Goal: Contribute content

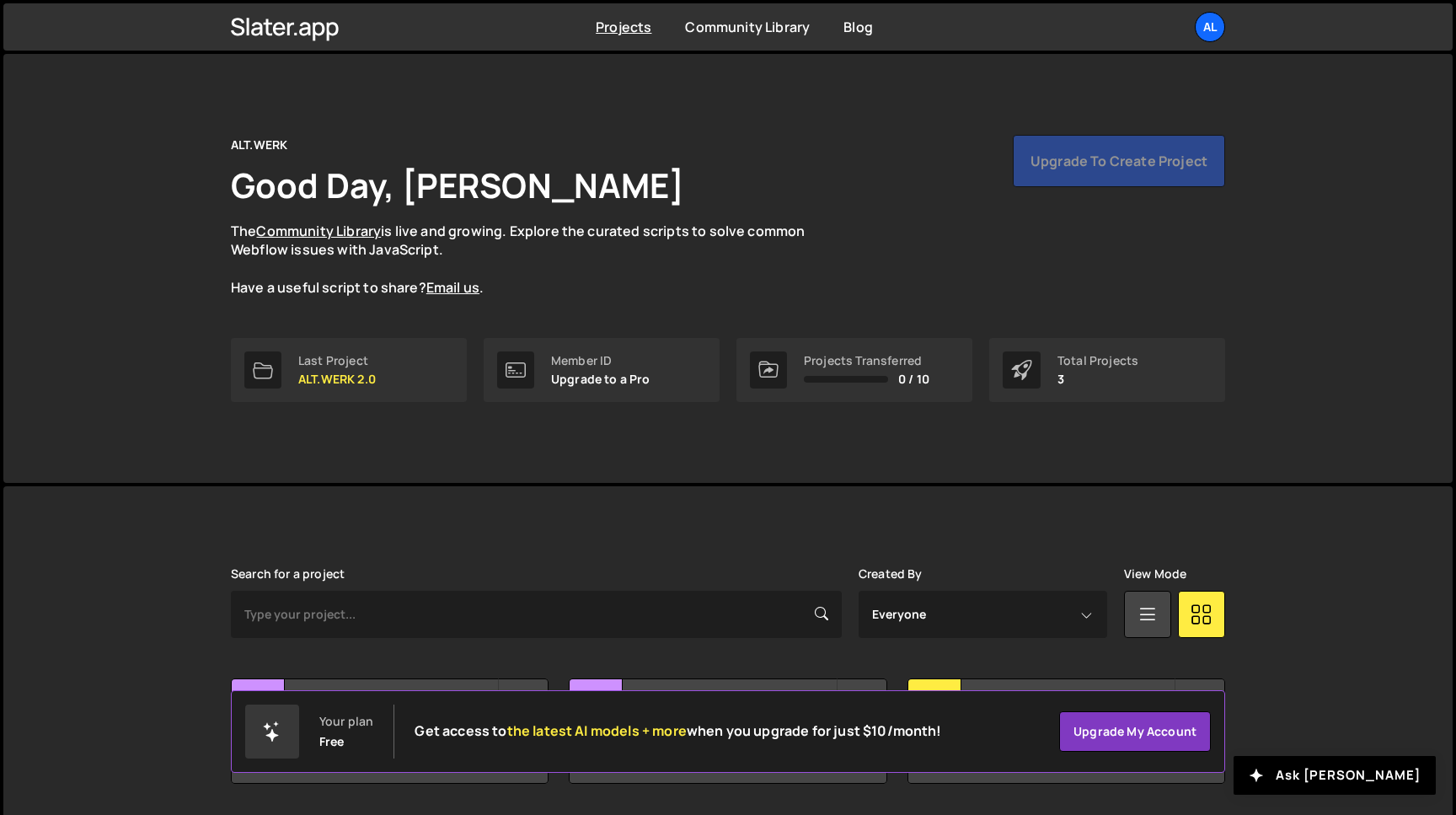
scroll to position [53, 0]
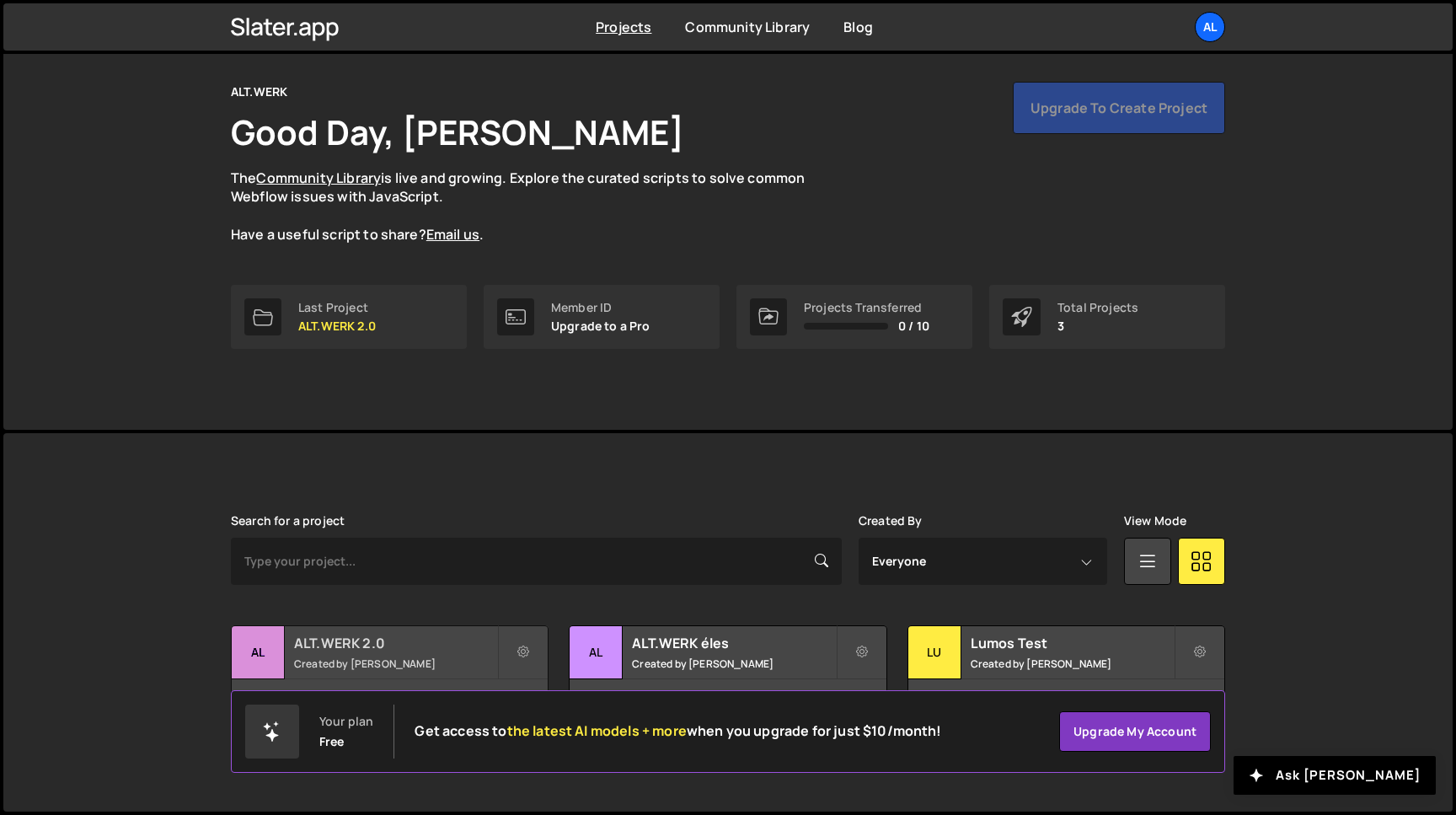
click at [408, 648] on h2 "ALT.WERK 2.0" at bounding box center [395, 643] width 203 height 18
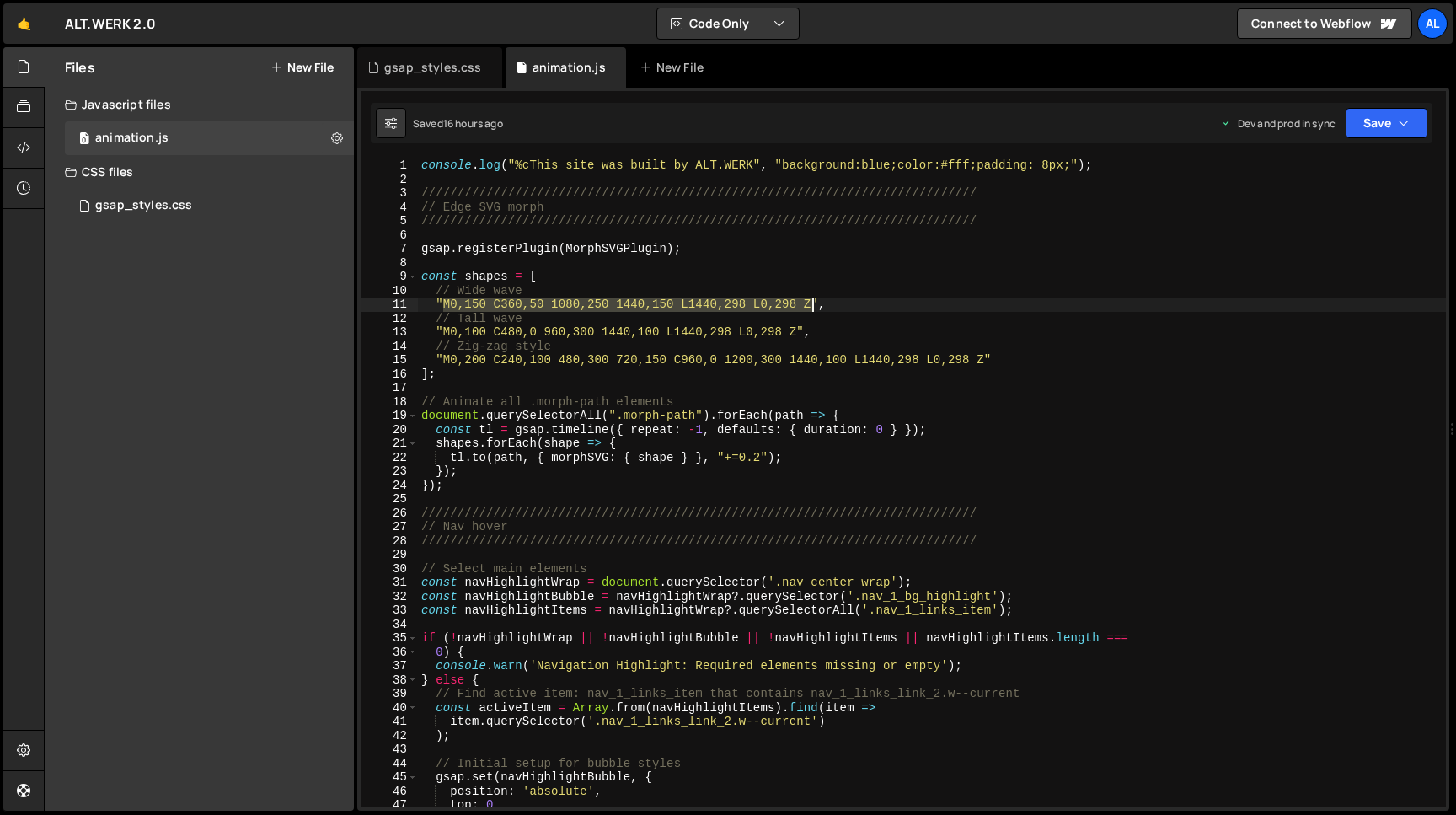
drag, startPoint x: 445, startPoint y: 302, endPoint x: 815, endPoint y: 302, distance: 370.0
click at [815, 302] on div "console . log ( "%cThis site was built by ALT.WERK" , "background:blue;color:#f…" at bounding box center [932, 497] width 1028 height 677
type textarea ""","
paste textarea
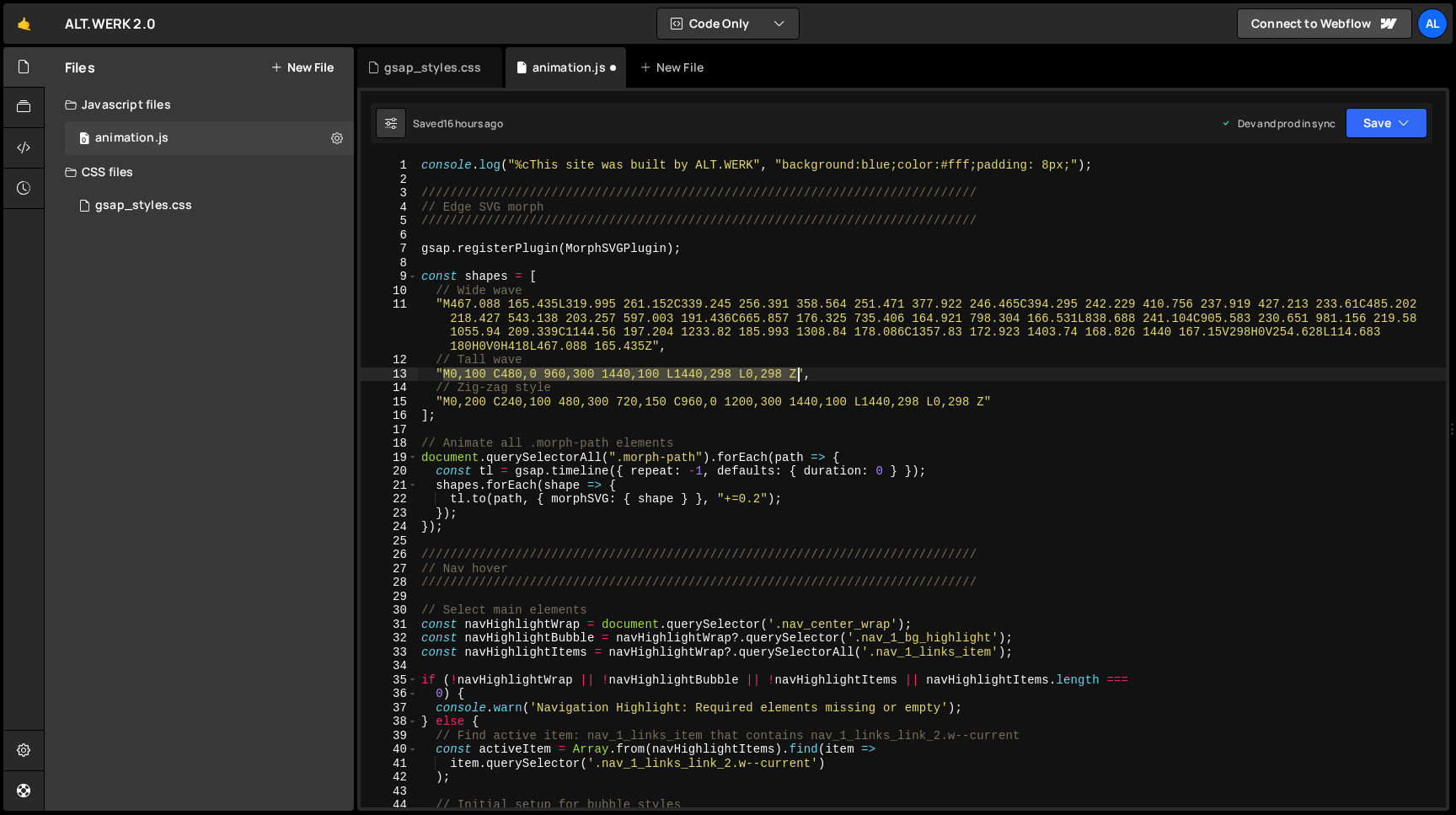
drag, startPoint x: 443, startPoint y: 374, endPoint x: 796, endPoint y: 367, distance: 353.1
click at [796, 367] on div "console . log ( "%cThis site was built by ALT.WERK" , "background:blue;color:#f…" at bounding box center [932, 497] width 1028 height 677
type textarea ""M0,100 C480,0 960,300 1440,100 L1440,298 L0,298 Z","
paste textarea
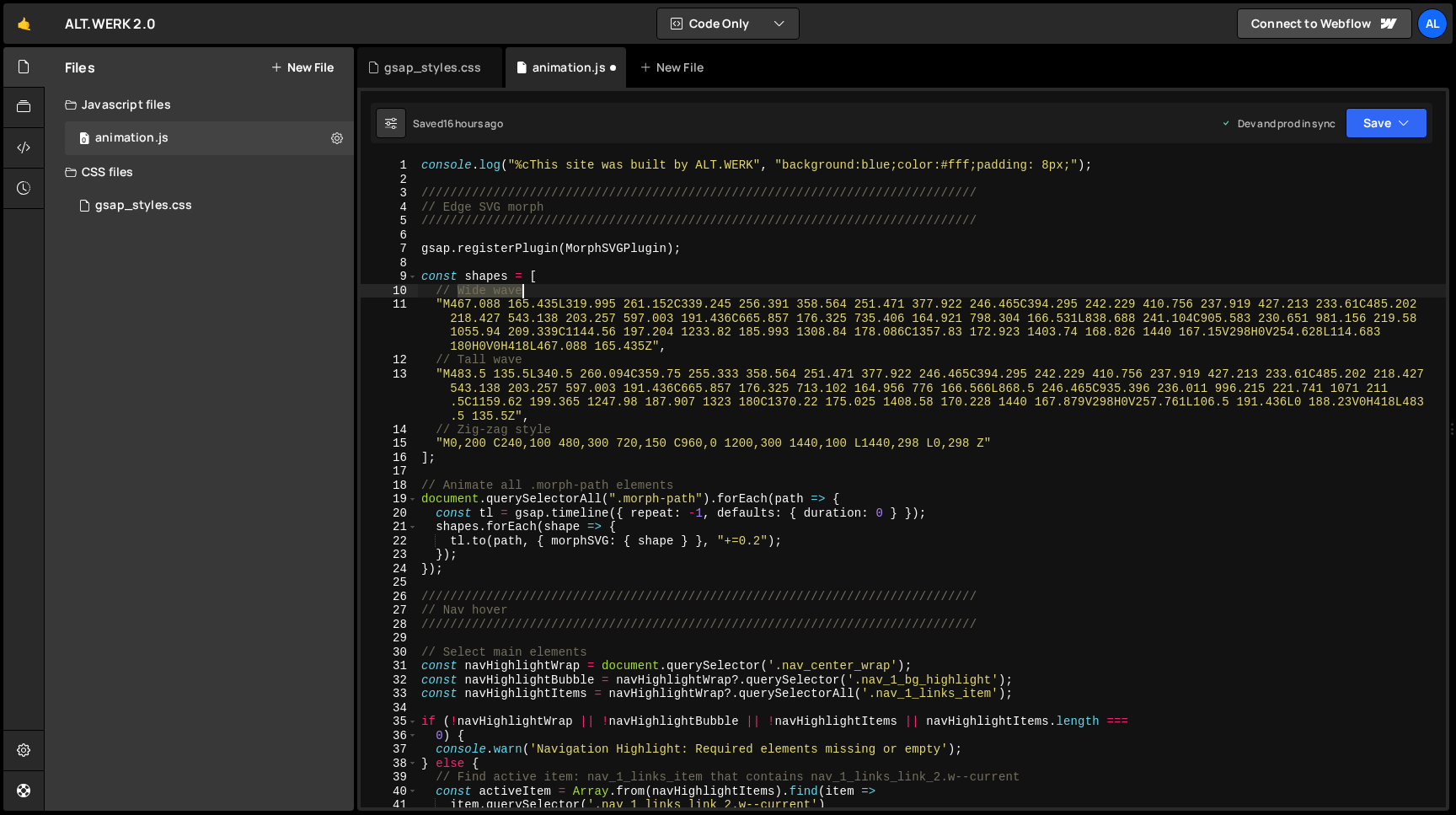
drag, startPoint x: 459, startPoint y: 288, endPoint x: 529, endPoint y: 286, distance: 70.0
click at [529, 286] on div "console . log ( "%cThis site was built by ALT.WERK" , "background:blue;color:#f…" at bounding box center [932, 497] width 1028 height 677
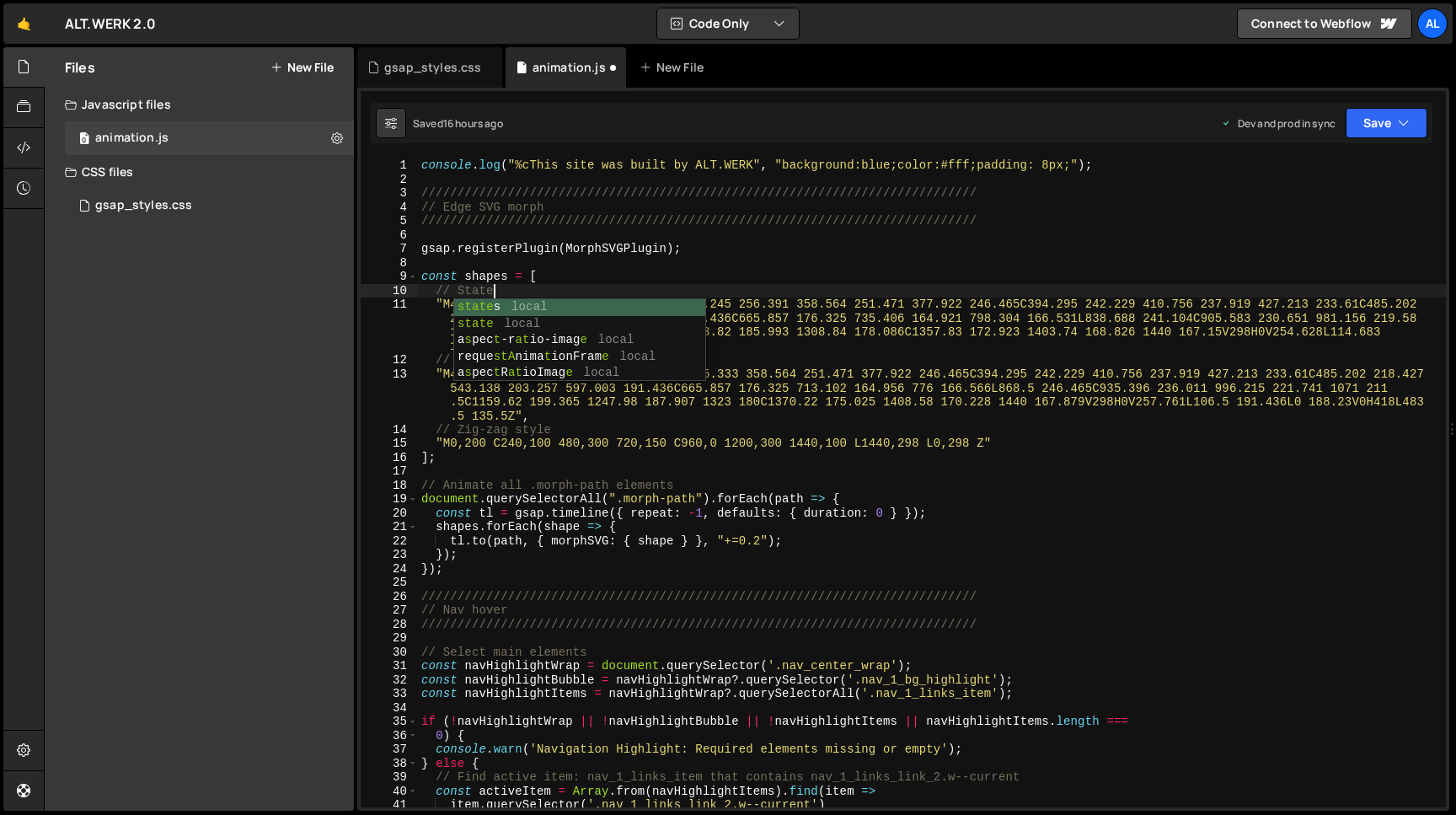
type textarea "// State 1"
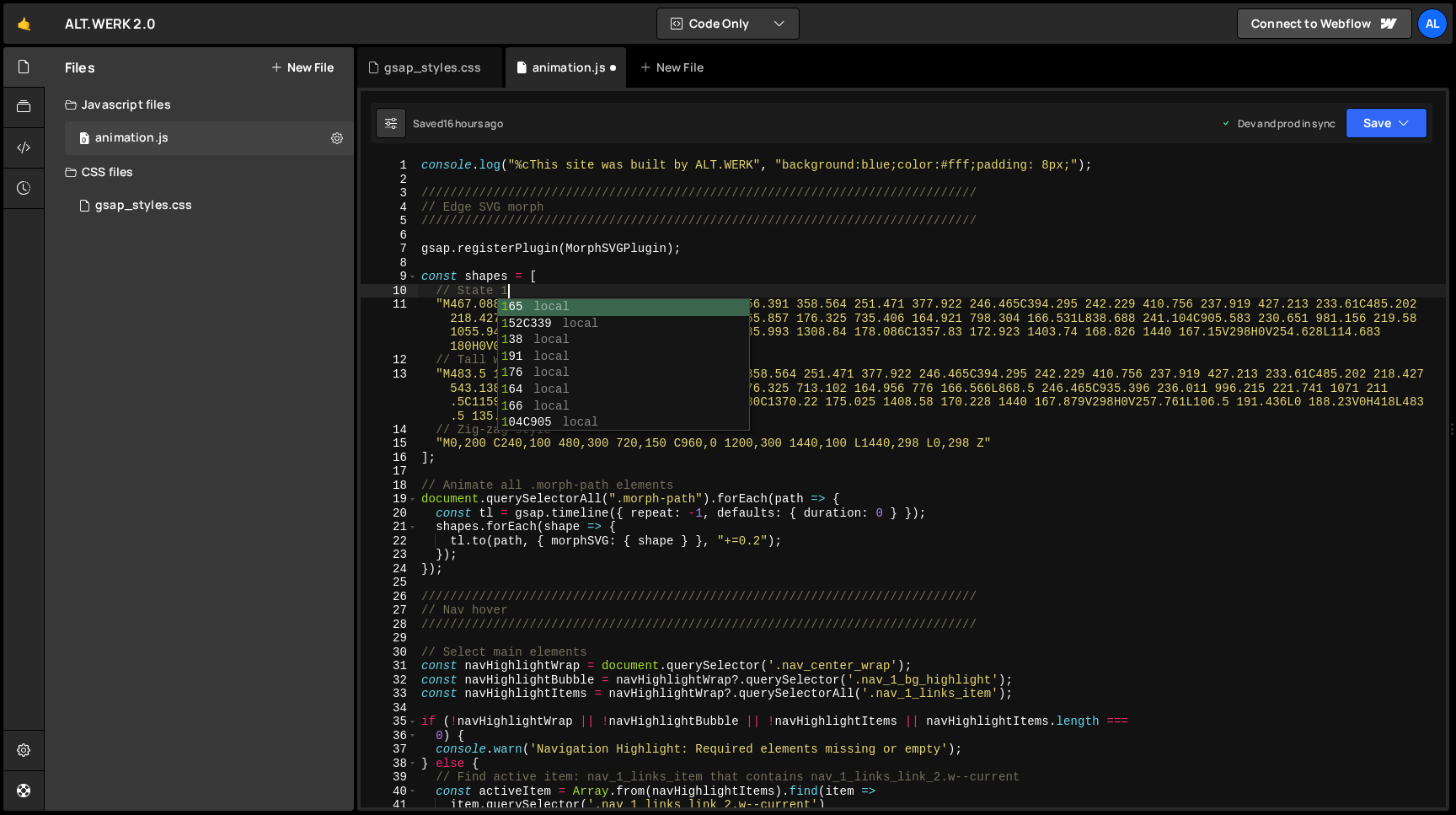
scroll to position [0, 5]
click at [468, 346] on div "console . log ( "%cThis site was built by ALT.WERK" , "background:blue;color:#f…" at bounding box center [932, 497] width 1028 height 677
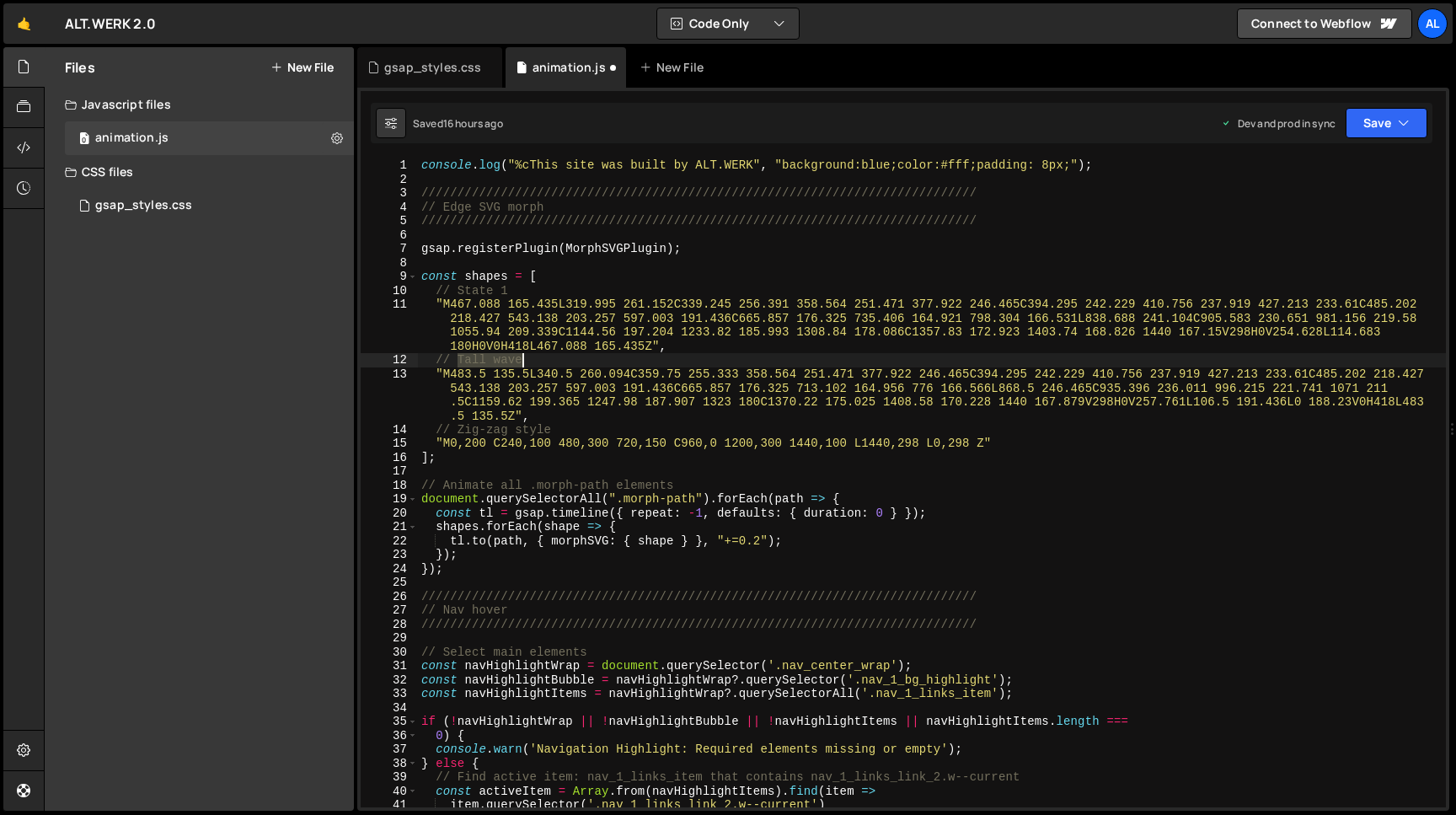
drag, startPoint x: 458, startPoint y: 356, endPoint x: 545, endPoint y: 360, distance: 87.1
click at [545, 360] on div "console . log ( "%cThis site was built by ALT.WERK" , "background:blue;color:#f…" at bounding box center [932, 497] width 1028 height 677
type textarea "// State 2"
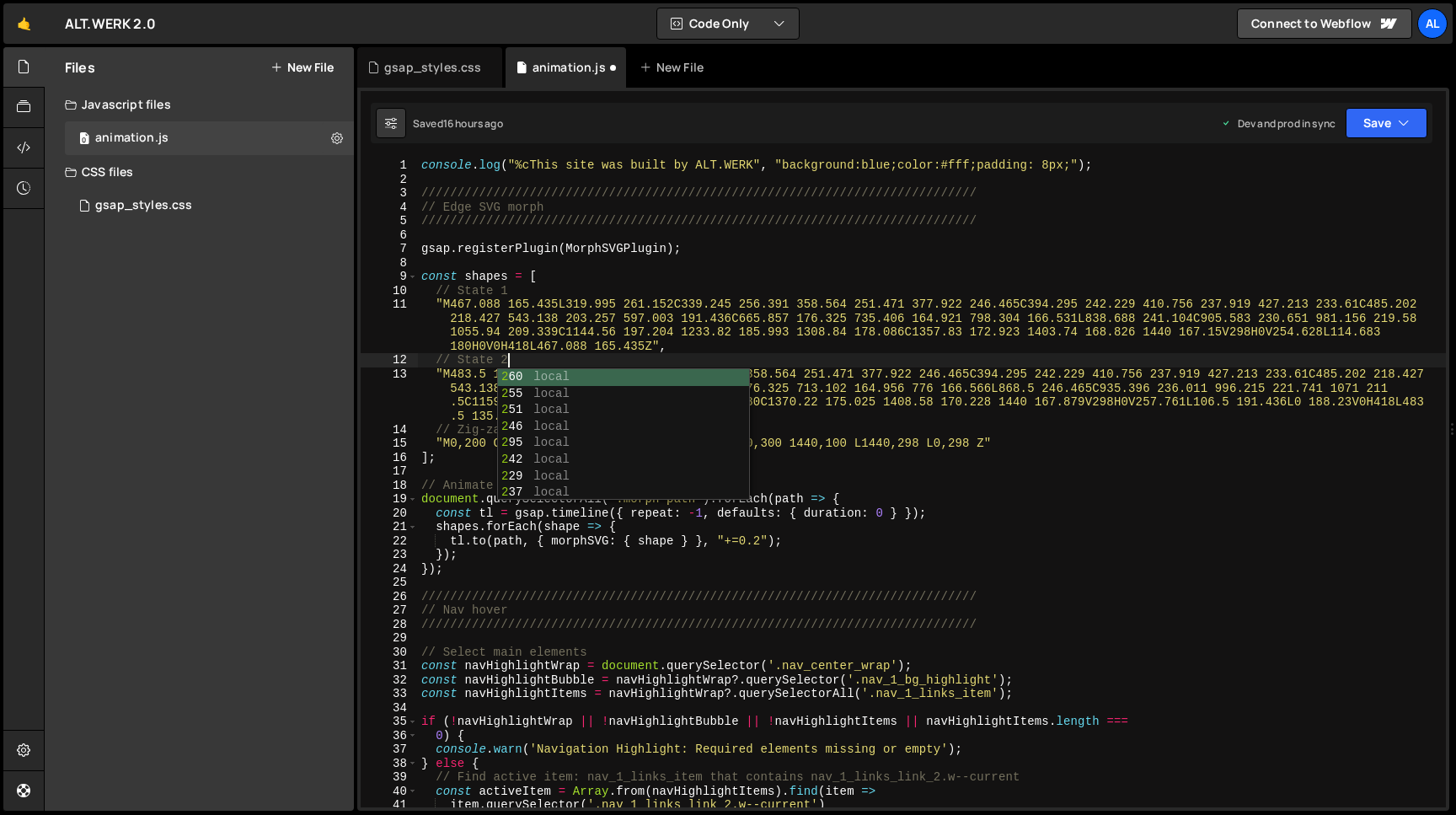
click at [451, 415] on div "console . log ( "%cThis site was built by ALT.WERK" , "background:blue;color:#f…" at bounding box center [932, 497] width 1028 height 677
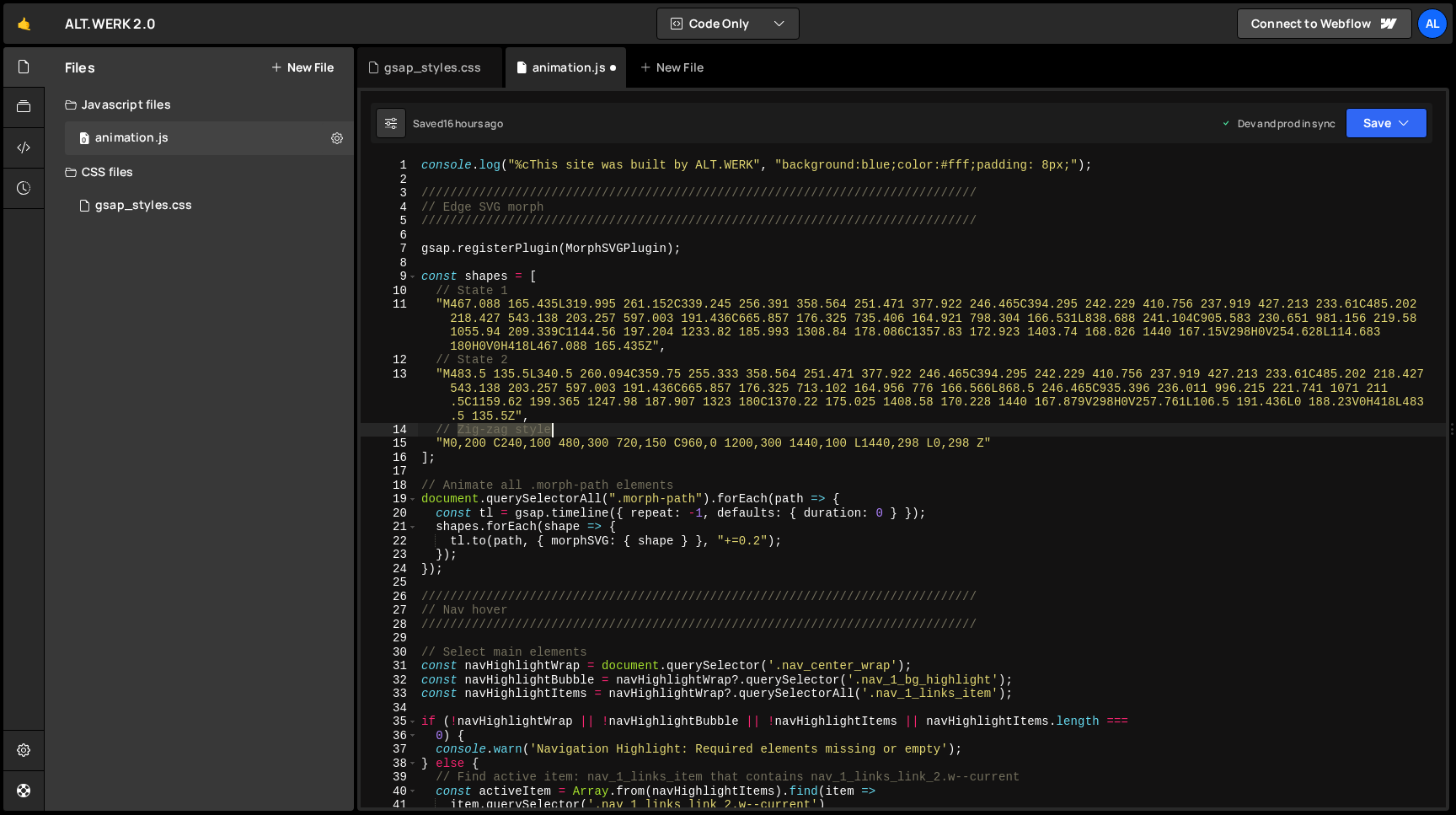
drag, startPoint x: 458, startPoint y: 431, endPoint x: 552, endPoint y: 427, distance: 94.1
click at [552, 427] on div "console . log ( "%cThis site was built by ALT.WERK" , "background:blue;color:#f…" at bounding box center [932, 497] width 1028 height 677
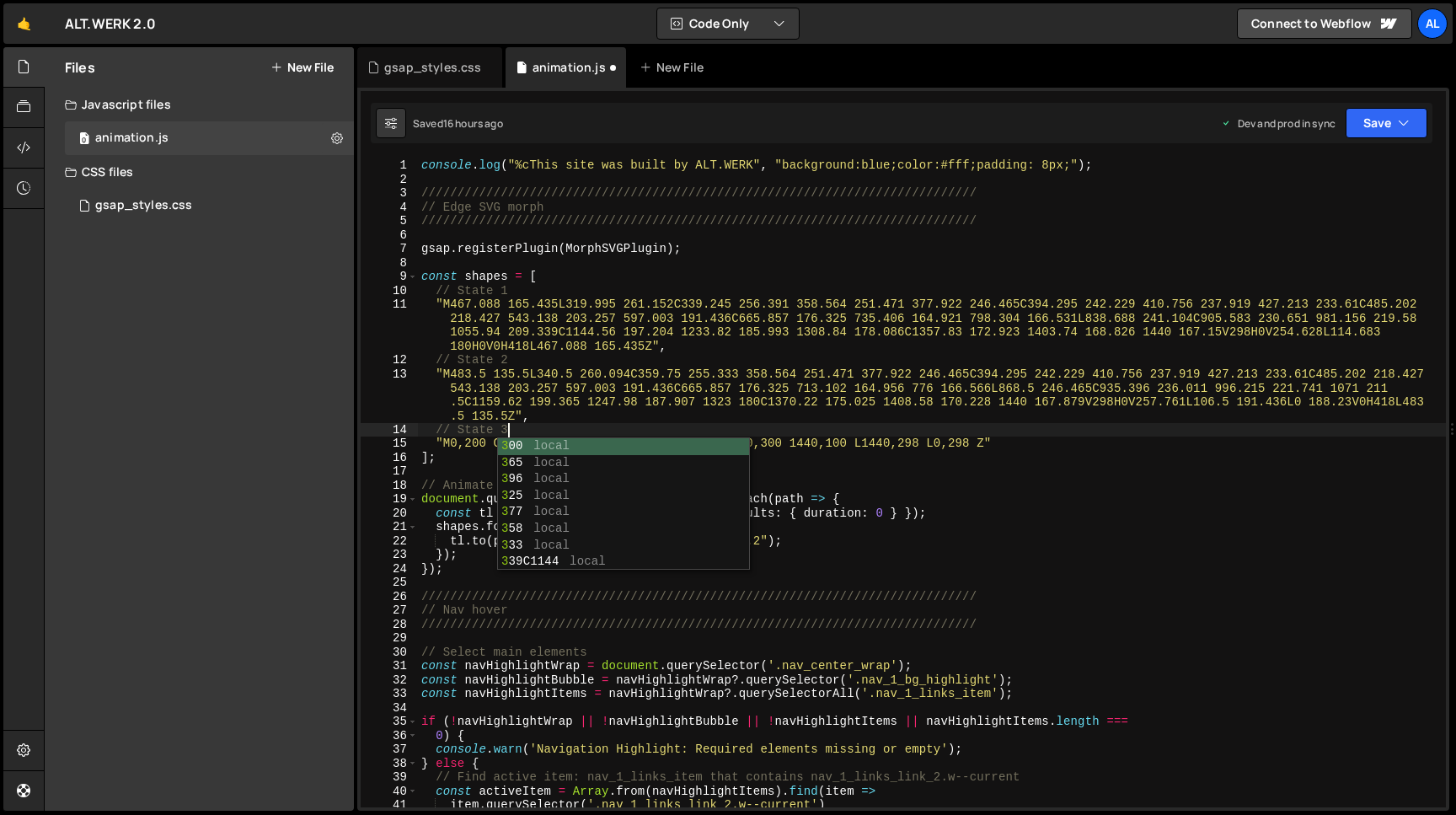
click at [654, 404] on div "console . log ( "%cThis site was built by ALT.WERK" , "background:blue;color:#f…" at bounding box center [932, 497] width 1028 height 677
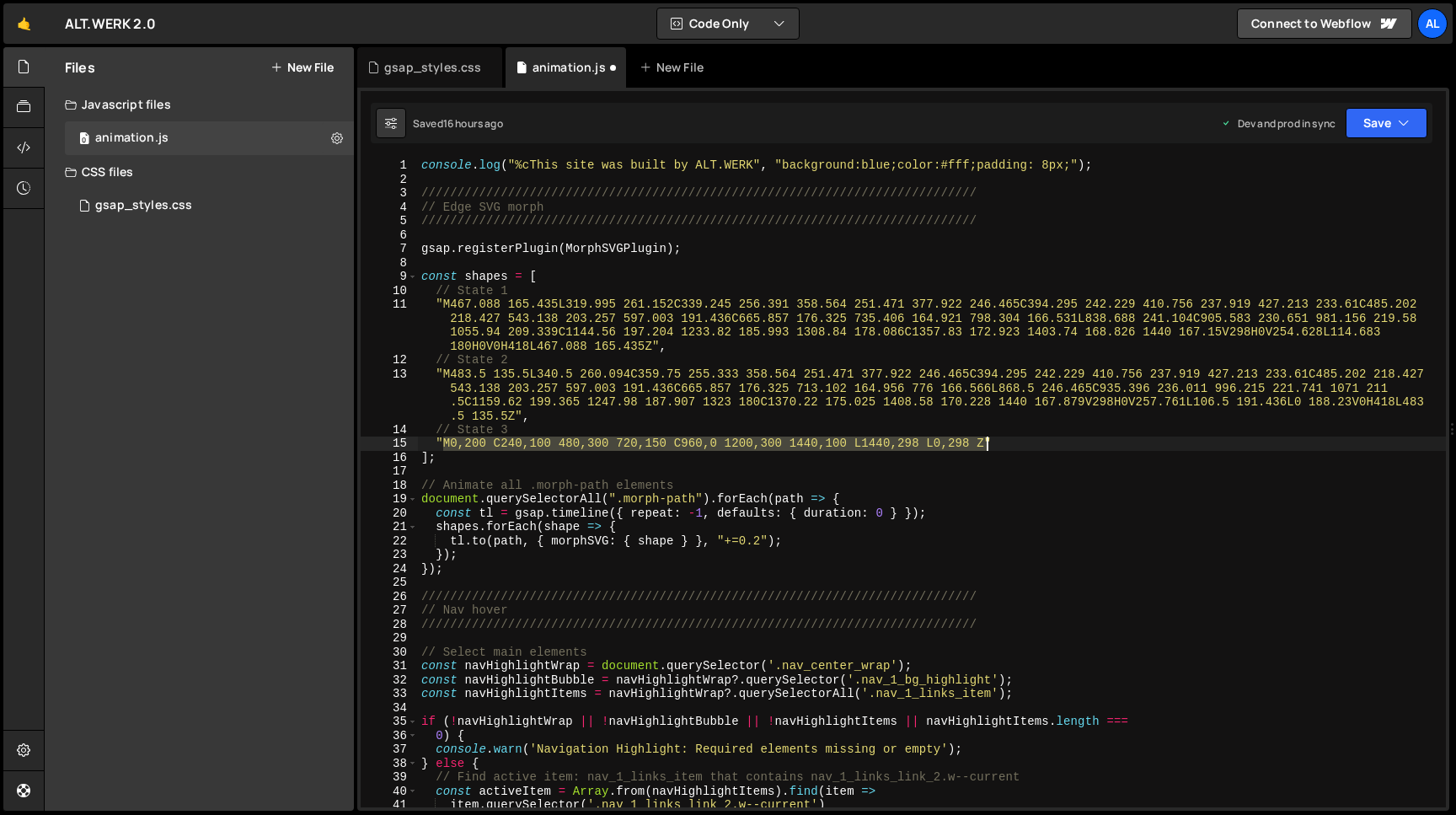
drag, startPoint x: 444, startPoint y: 443, endPoint x: 984, endPoint y: 448, distance: 540.0
click at [984, 448] on div "console . log ( "%cThis site was built by ALT.WERK" , "background:blue;color:#f…" at bounding box center [932, 497] width 1028 height 677
type textarea ""M0,200 C240,100 480,300 720,150 C960,0 1200,300 1440,100 L1440,298 L0,298 Z""
paste textarea
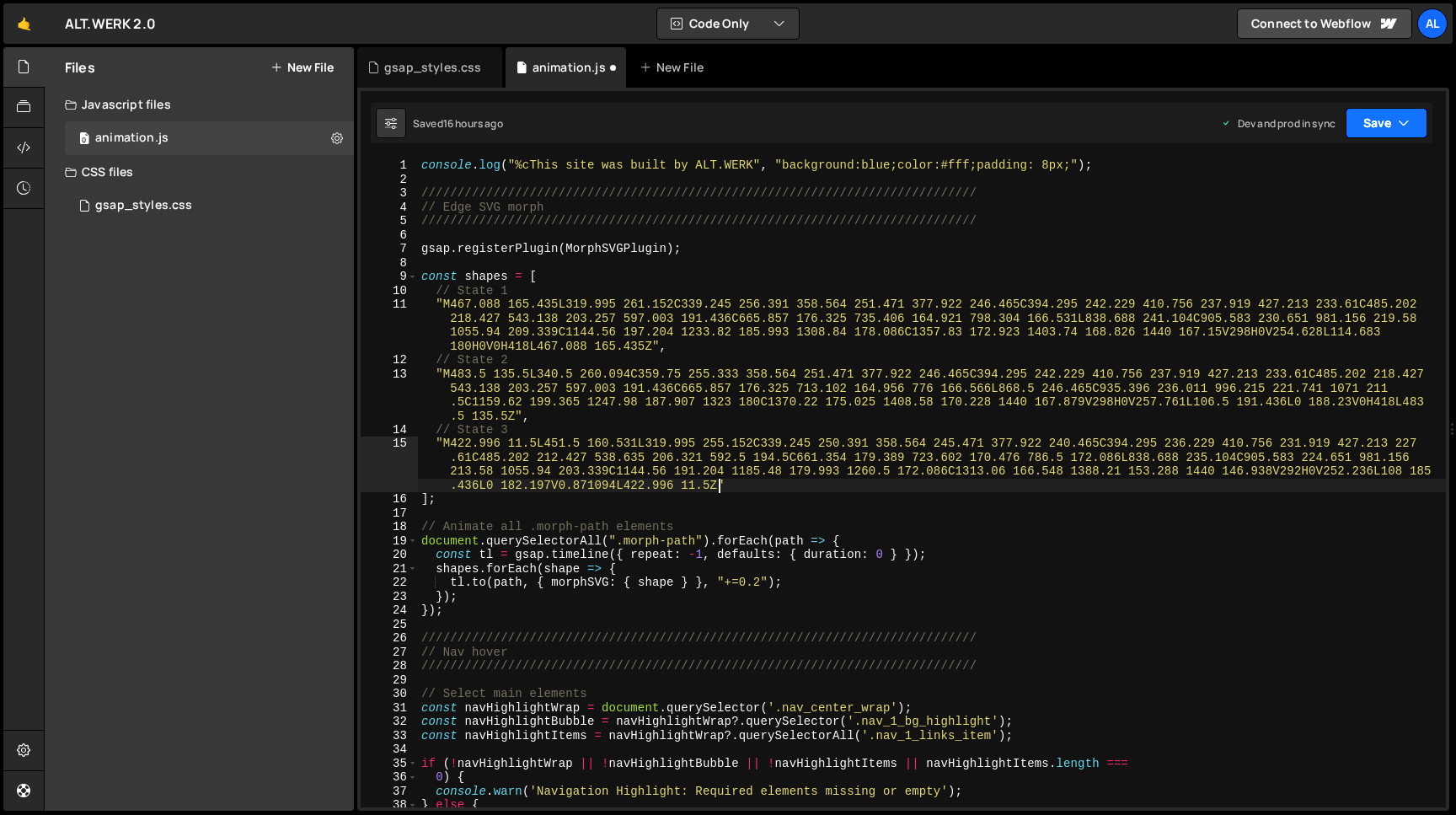
click at [1371, 124] on button "Save" at bounding box center [1386, 122] width 82 height 30
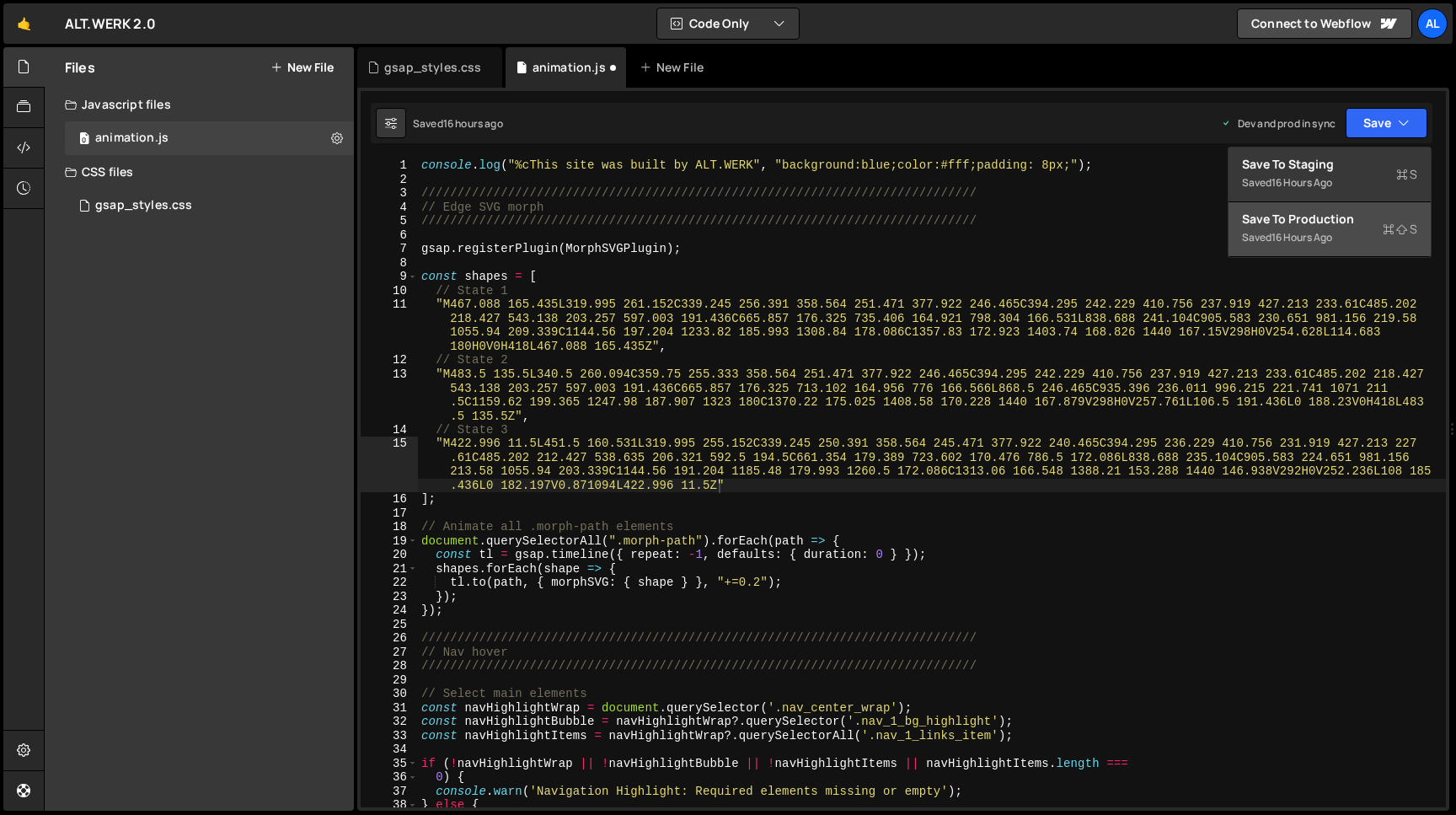
click at [1306, 227] on div "Save to Production S" at bounding box center [1329, 219] width 175 height 17
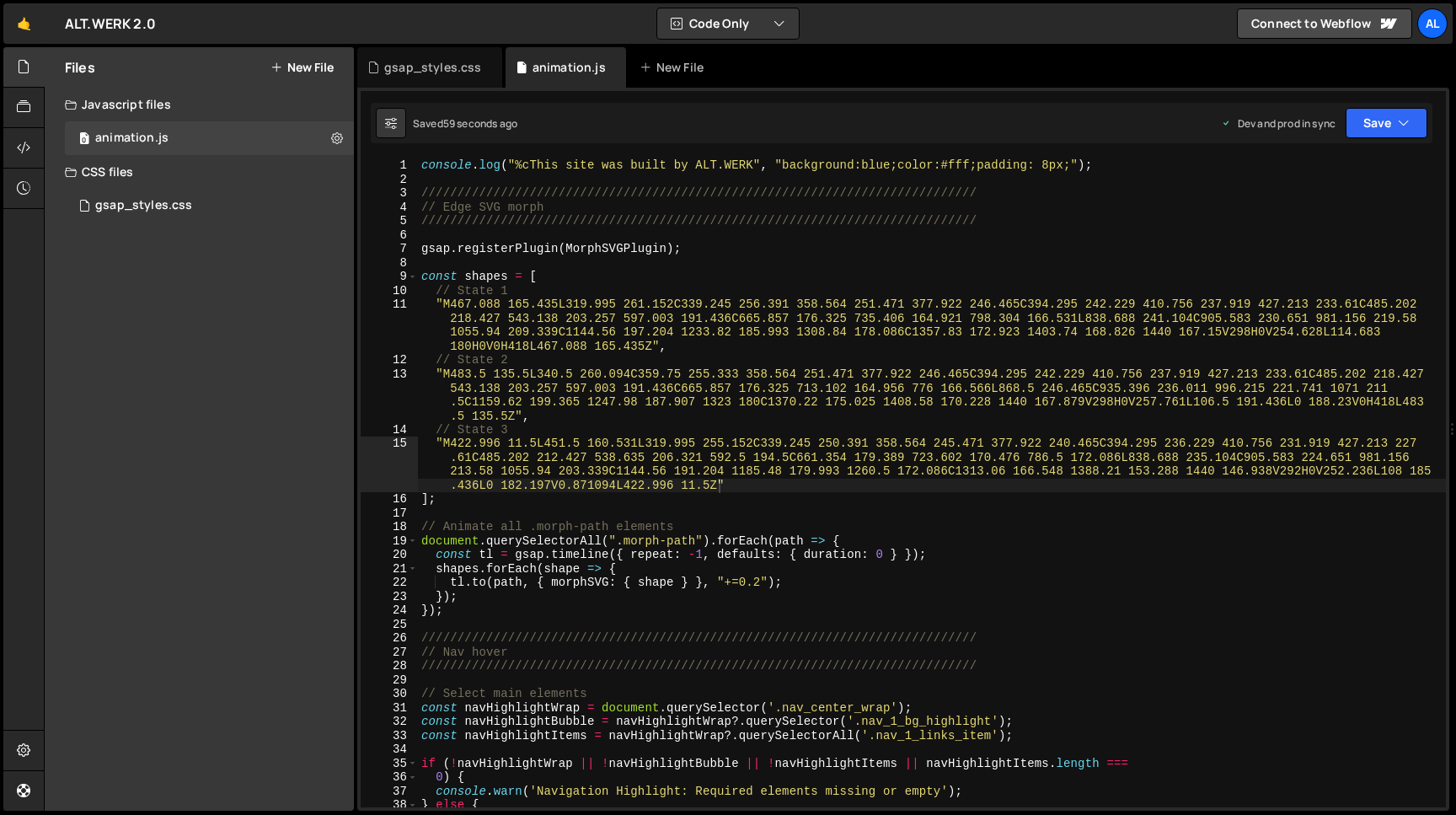
scroll to position [64, 0]
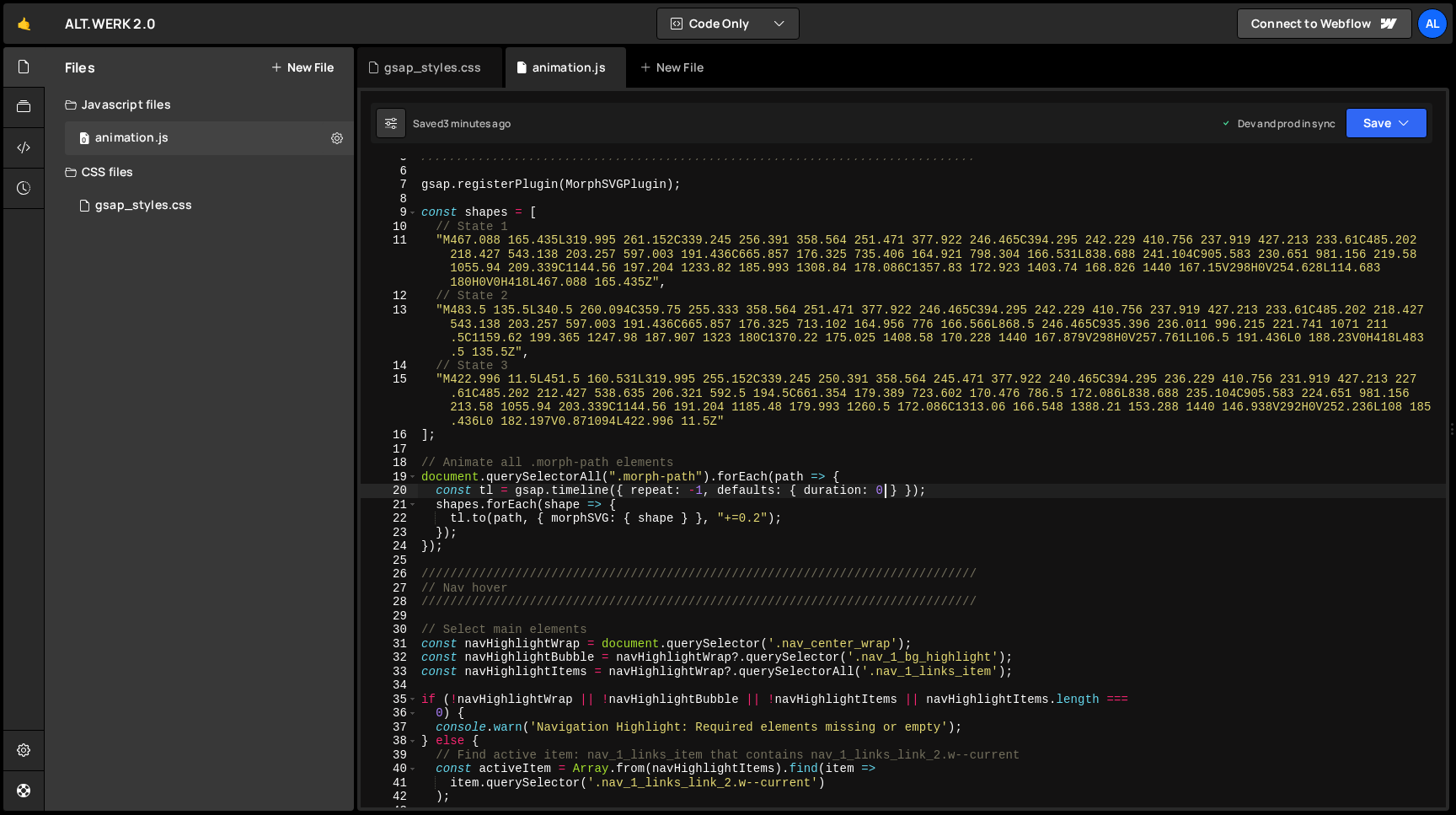
click at [888, 492] on div "///////////////////////////////////////////////////////////////////////////// g…" at bounding box center [932, 488] width 1028 height 677
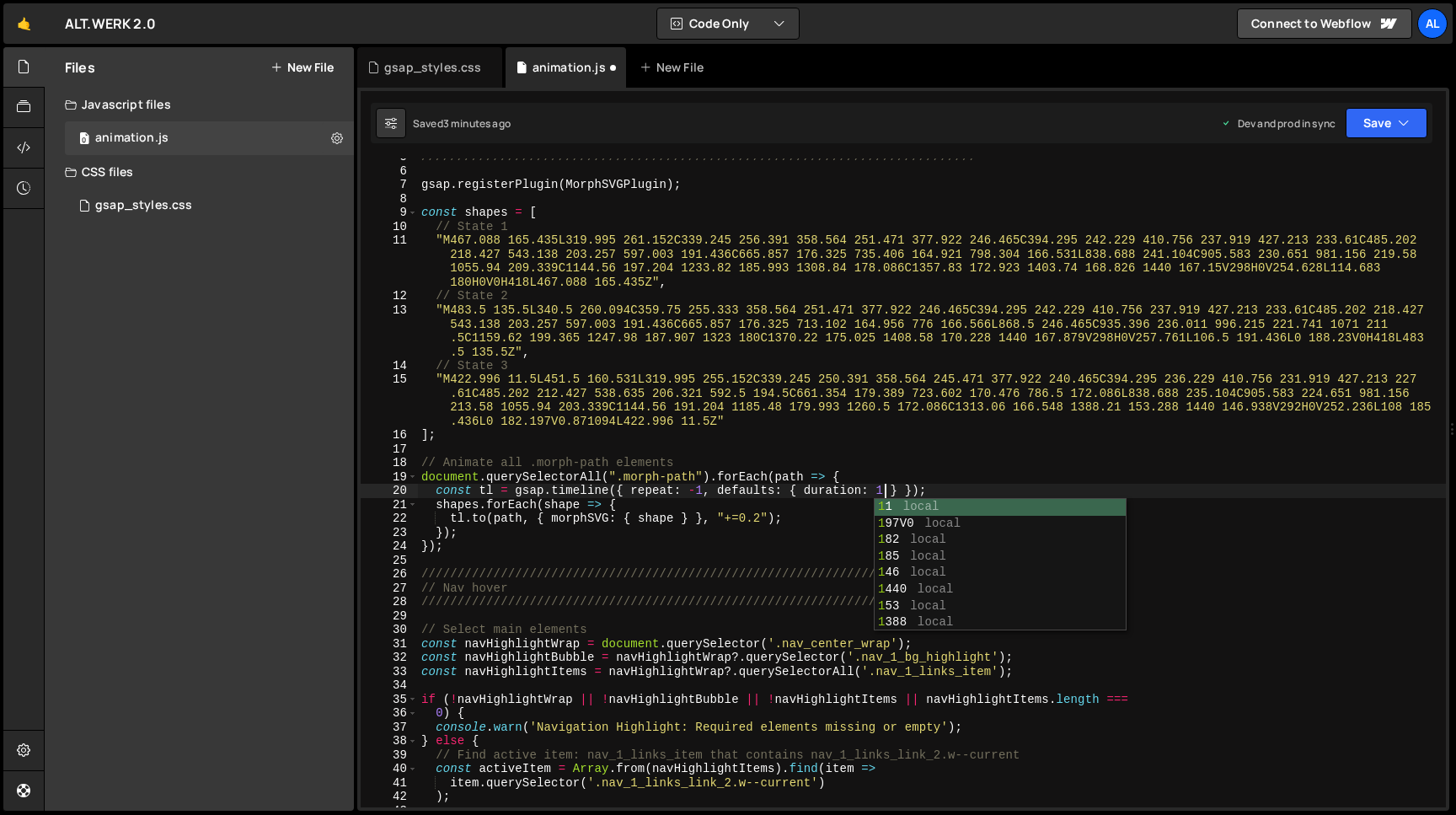
scroll to position [0, 31]
click at [1383, 128] on button "Save" at bounding box center [1386, 122] width 82 height 30
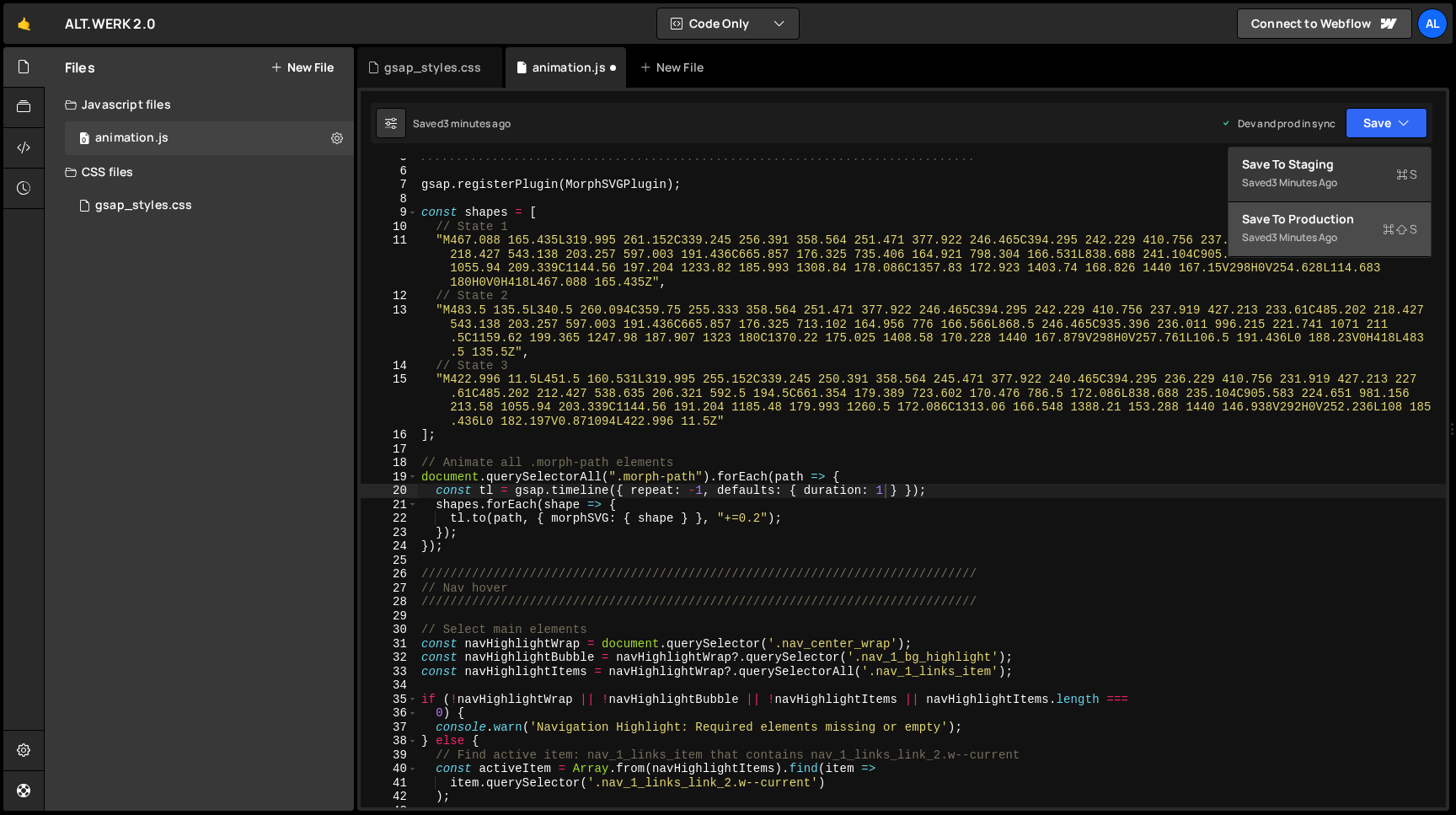
click at [1297, 226] on div "Save to Production S" at bounding box center [1329, 219] width 175 height 17
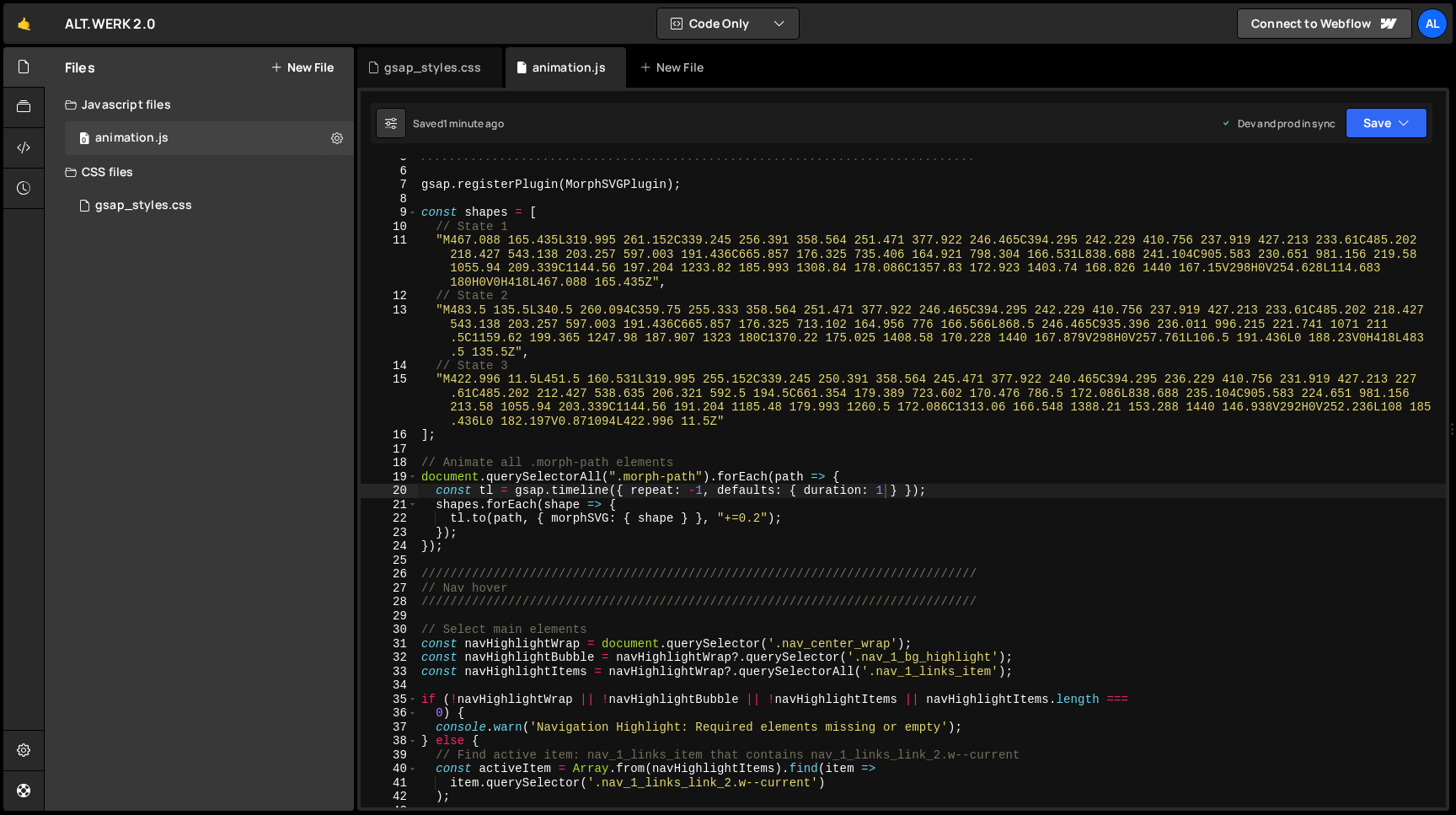
type textarea ""M422.996 11.5L451.5 160.531L319.995 255.152C339.245 250.391 358.564 245.471 37…"
click at [596, 392] on div "///////////////////////////////////////////////////////////////////////////// g…" at bounding box center [932, 488] width 1028 height 677
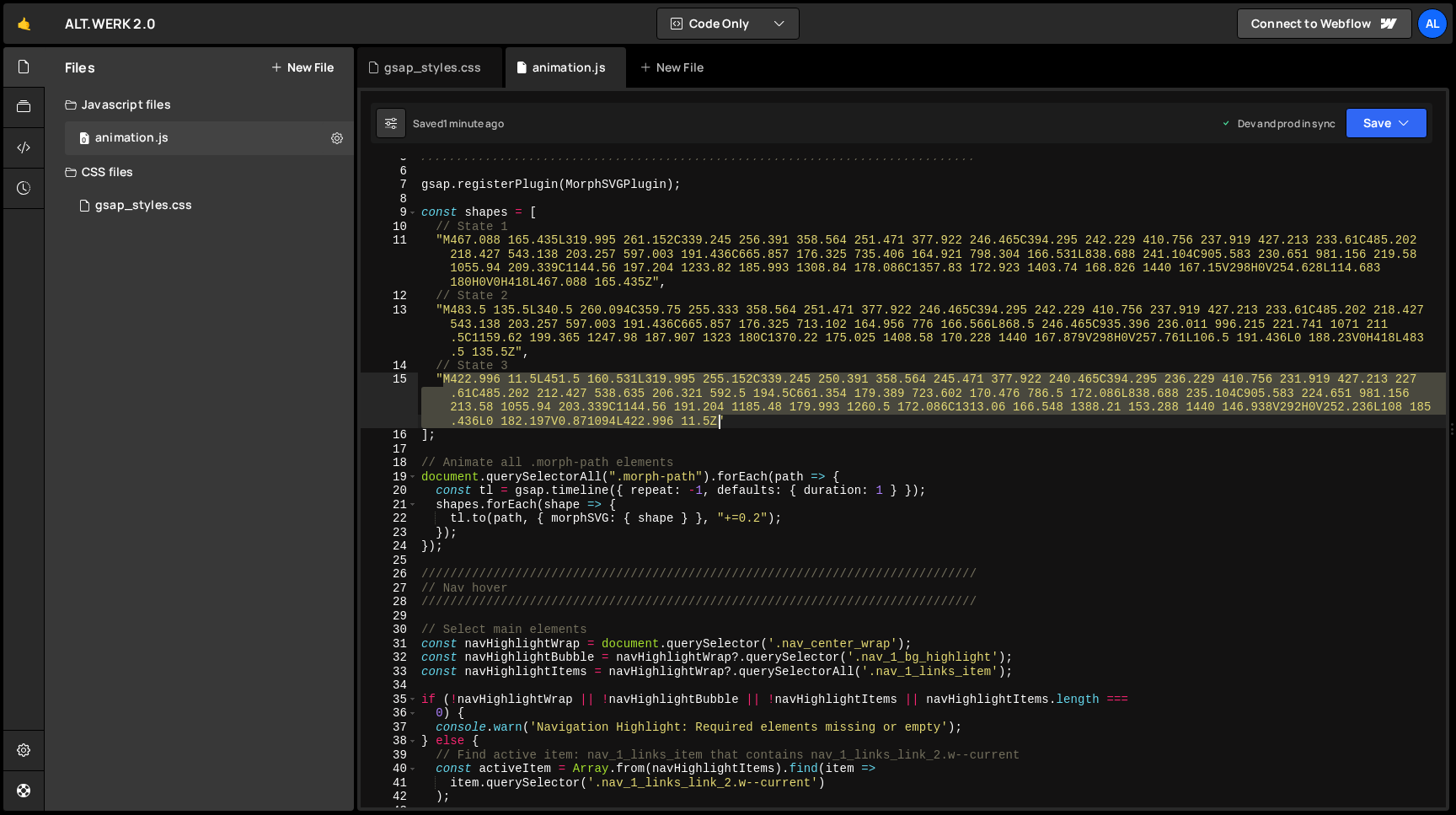
drag, startPoint x: 447, startPoint y: 379, endPoint x: 720, endPoint y: 424, distance: 276.7
click at [720, 424] on div "///////////////////////////////////////////////////////////////////////////// g…" at bounding box center [932, 488] width 1028 height 677
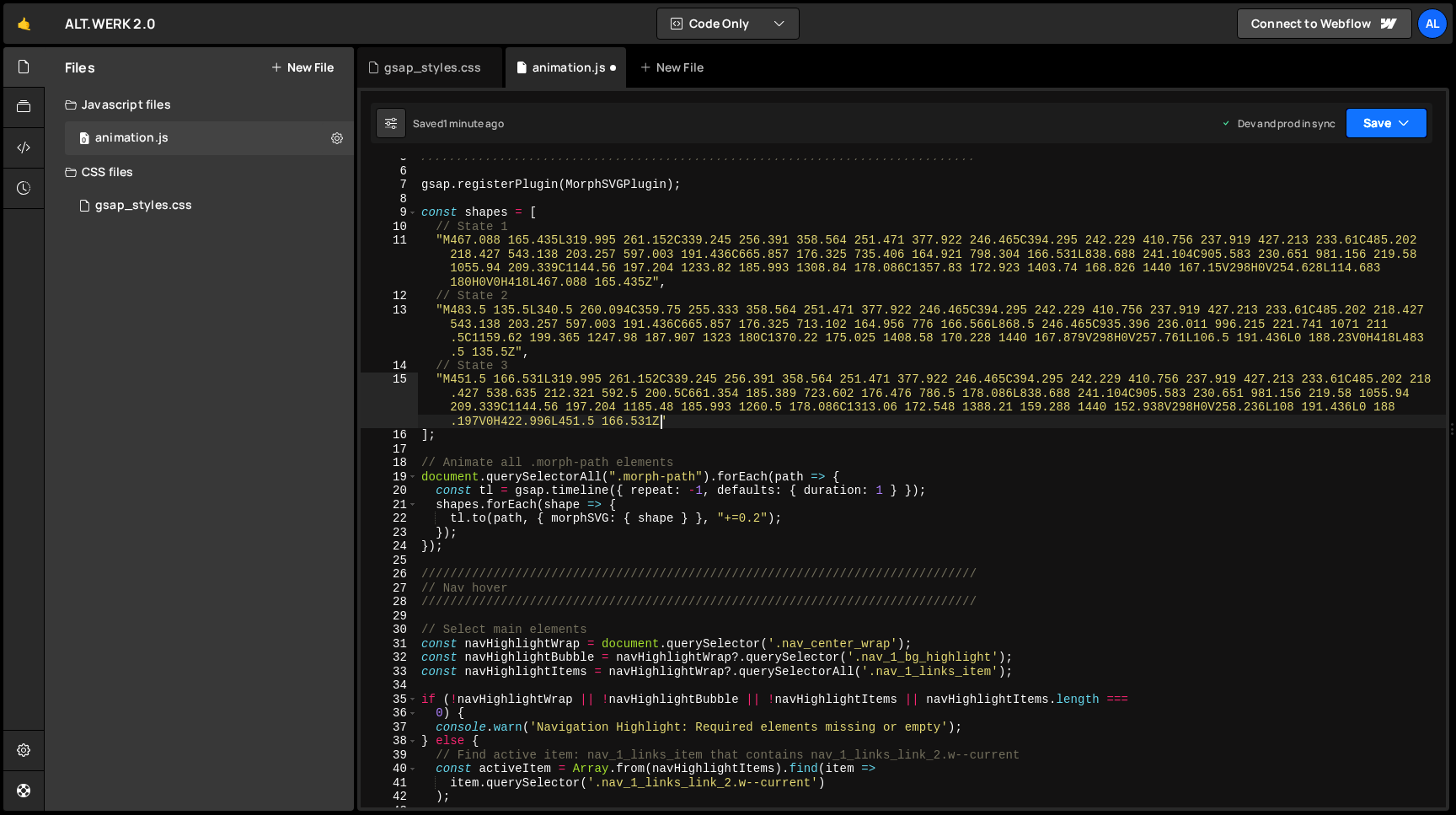
click at [1368, 126] on button "Save" at bounding box center [1386, 122] width 82 height 30
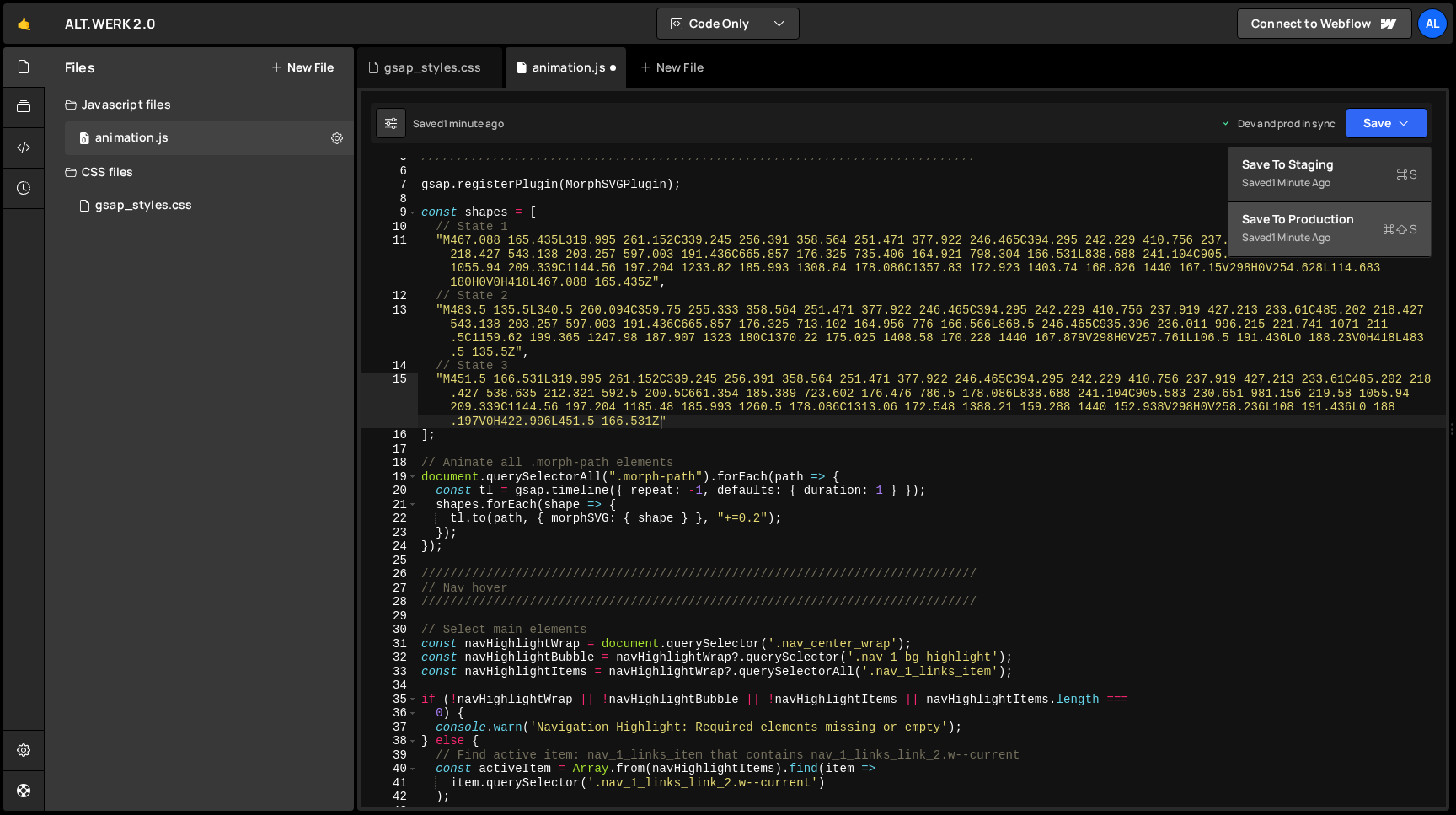
click at [1285, 233] on div "1 minute ago" at bounding box center [1301, 237] width 59 height 15
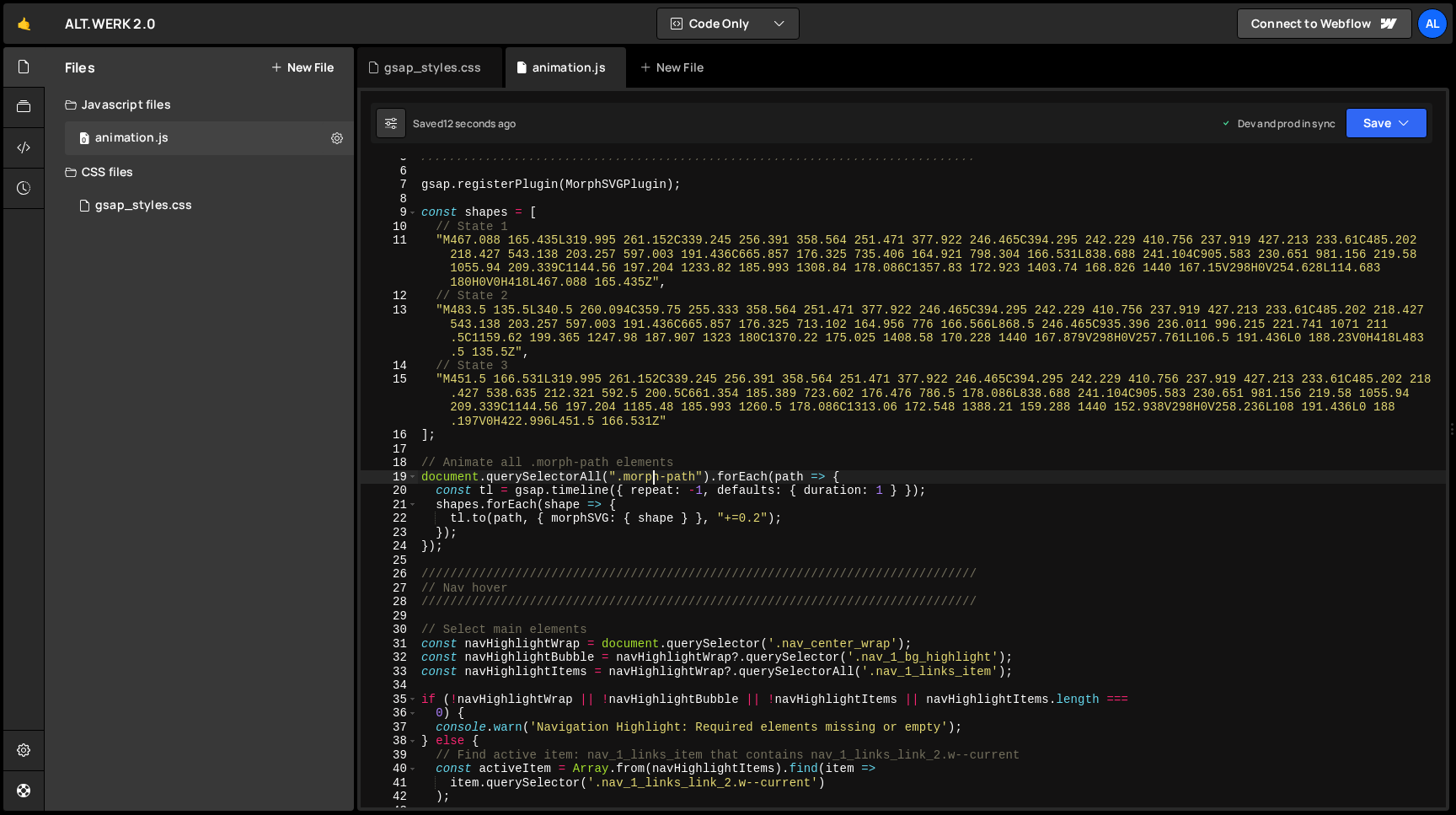
click at [652, 482] on div "///////////////////////////////////////////////////////////////////////////// g…" at bounding box center [932, 488] width 1028 height 677
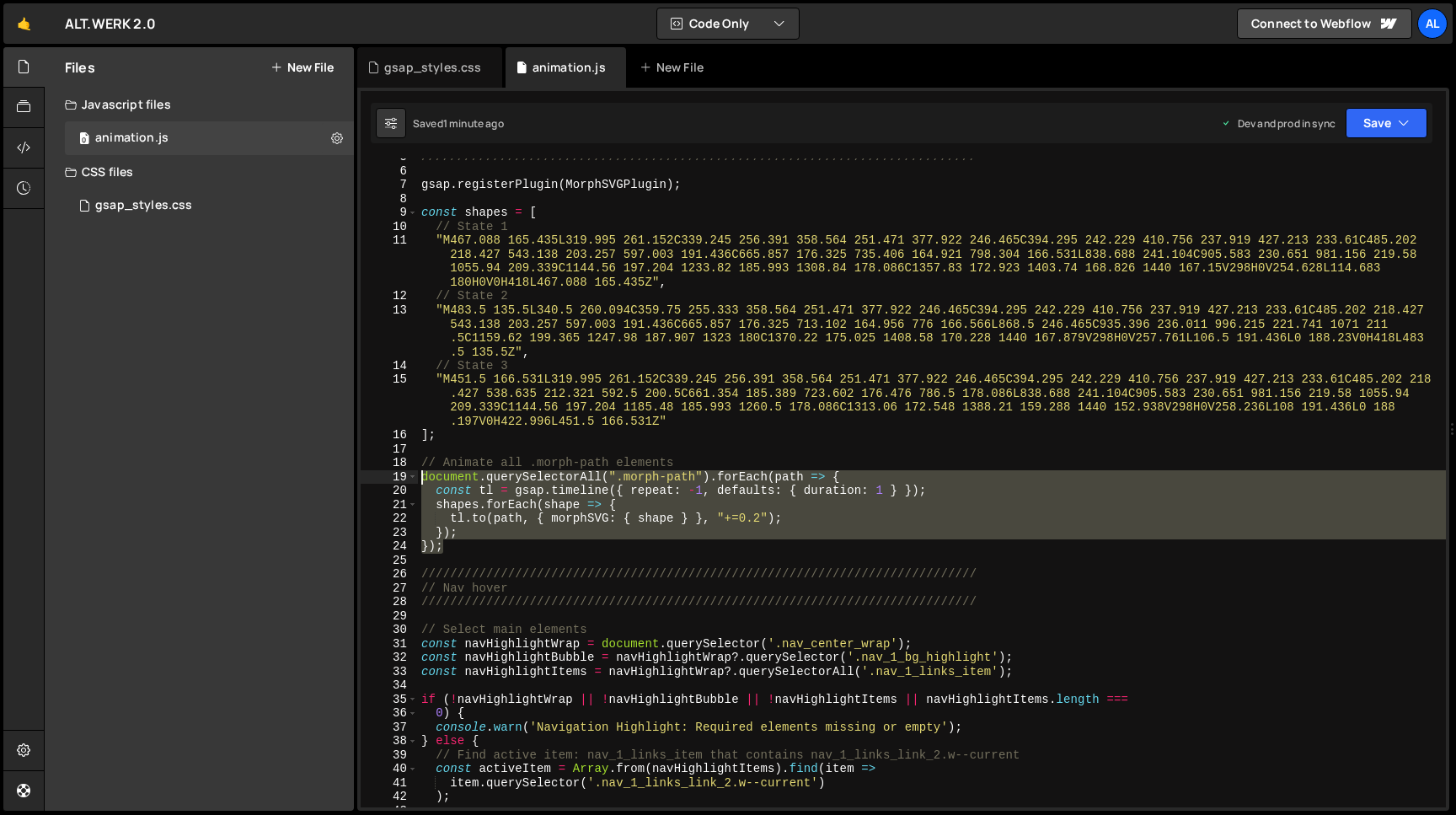
drag, startPoint x: 455, startPoint y: 546, endPoint x: 410, endPoint y: 480, distance: 79.9
click at [418, 480] on div "///////////////////////////////////////////////////////////////////////////// g…" at bounding box center [932, 483] width 1028 height 649
paste textarea
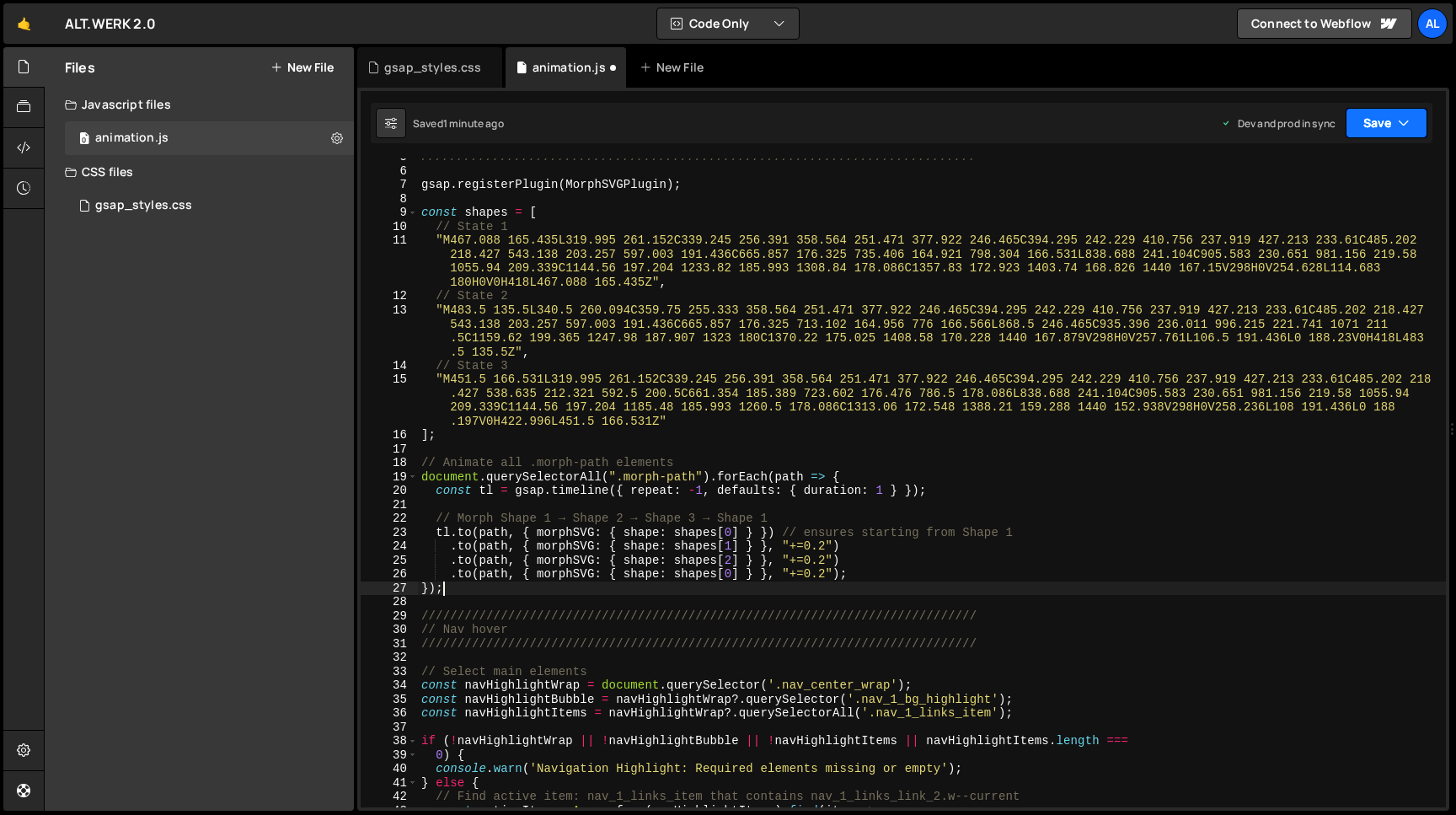
click at [1381, 121] on button "Save" at bounding box center [1386, 122] width 82 height 30
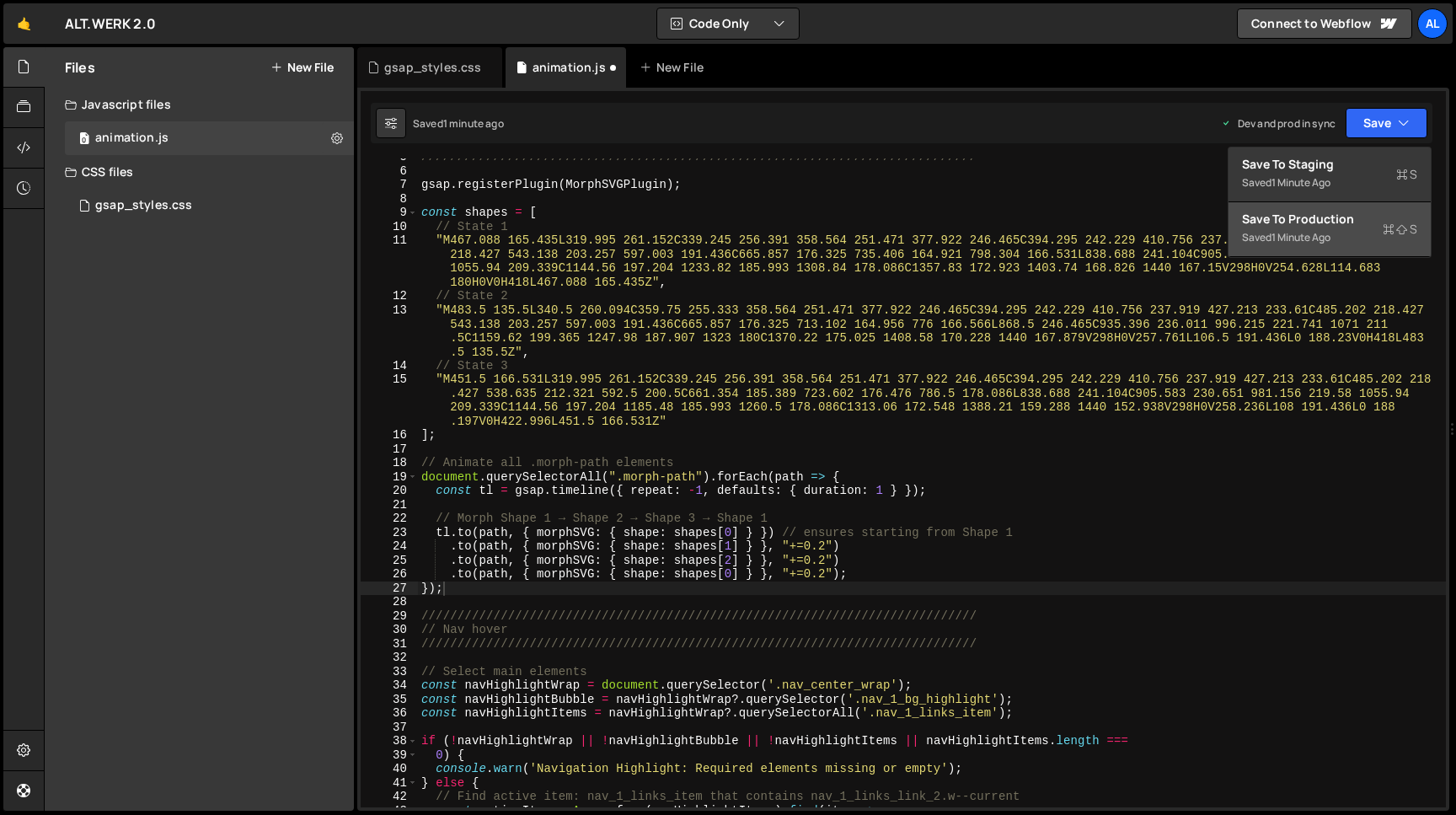
click at [1295, 216] on div "Save to Production S" at bounding box center [1329, 219] width 175 height 17
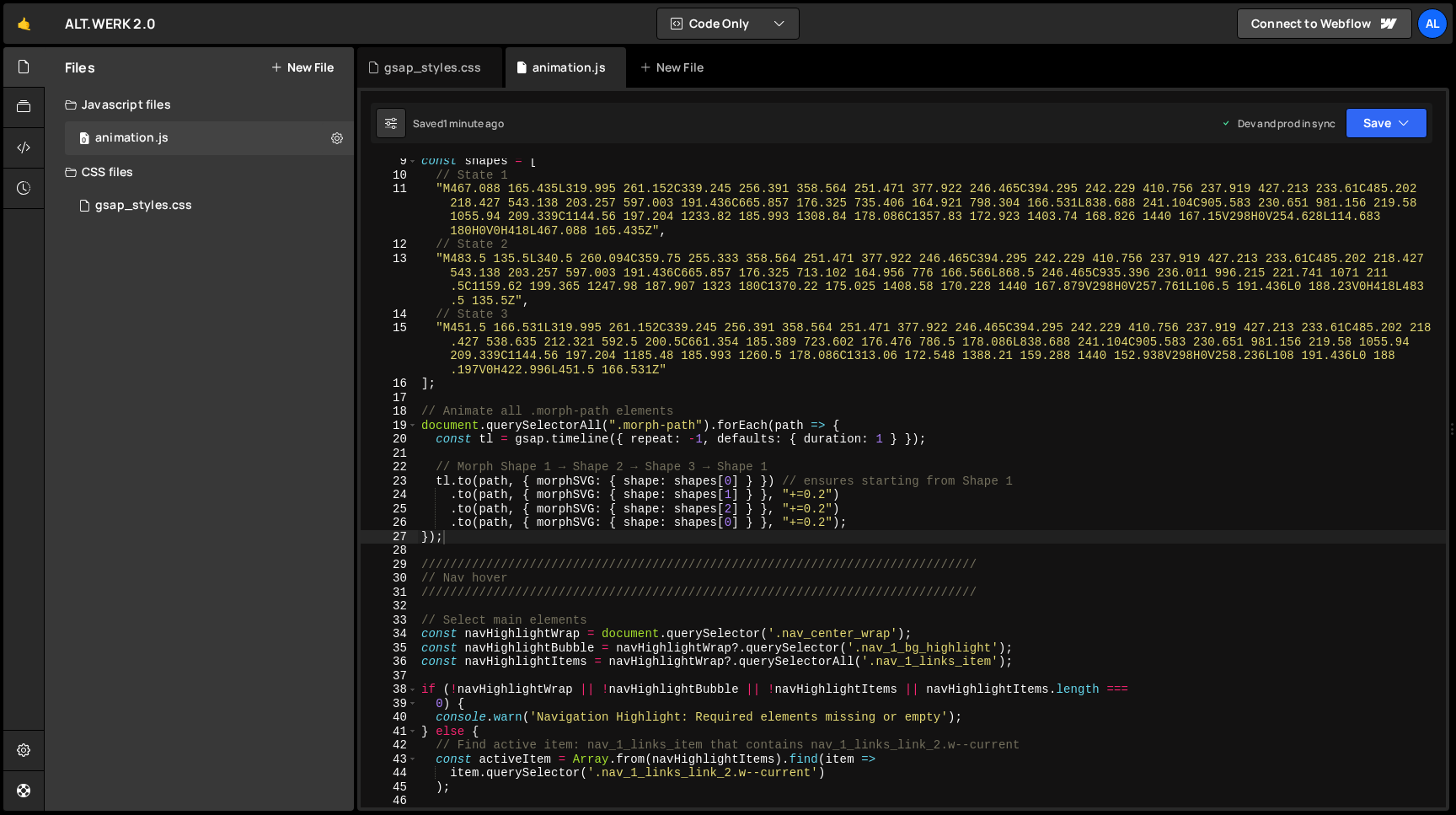
scroll to position [116, 0]
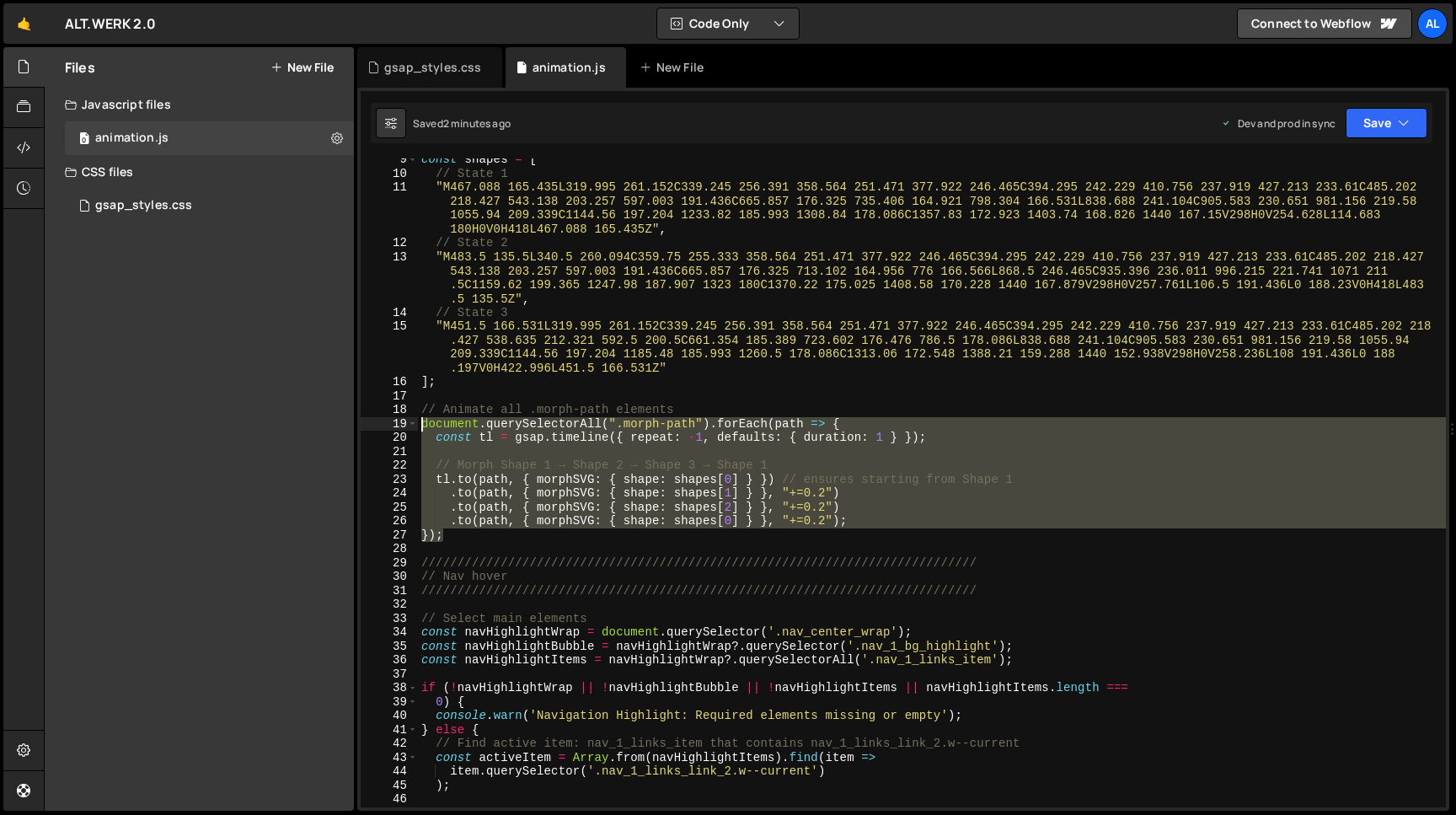
drag, startPoint x: 460, startPoint y: 536, endPoint x: 408, endPoint y: 429, distance: 119.0
click at [418, 429] on div "const shapes = [ // State 1 "M467.088 165.435L319.995 261.152C339.245 256.391 3…" at bounding box center [932, 483] width 1028 height 649
paste textarea
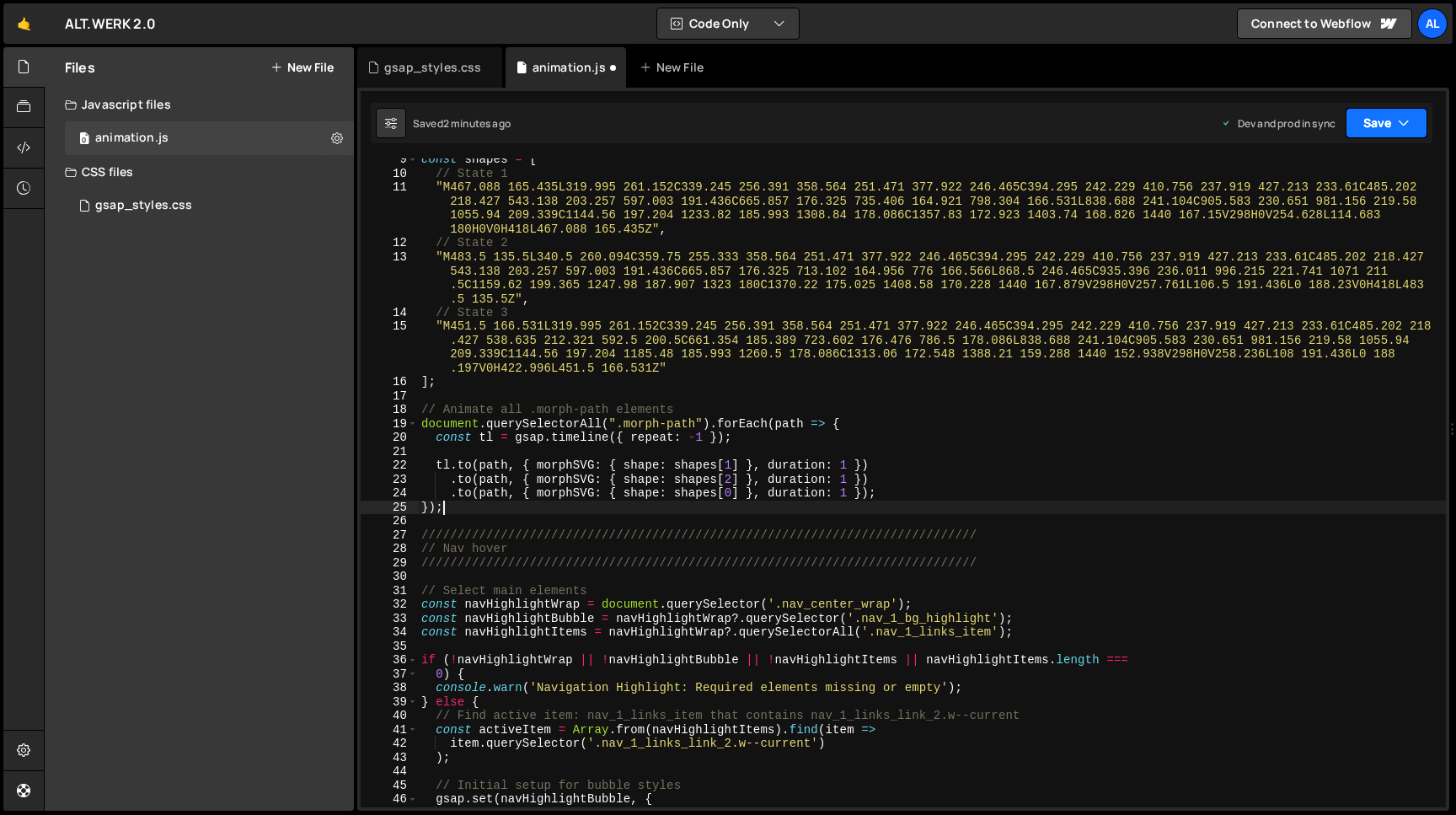
click at [1383, 122] on button "Save" at bounding box center [1386, 122] width 82 height 30
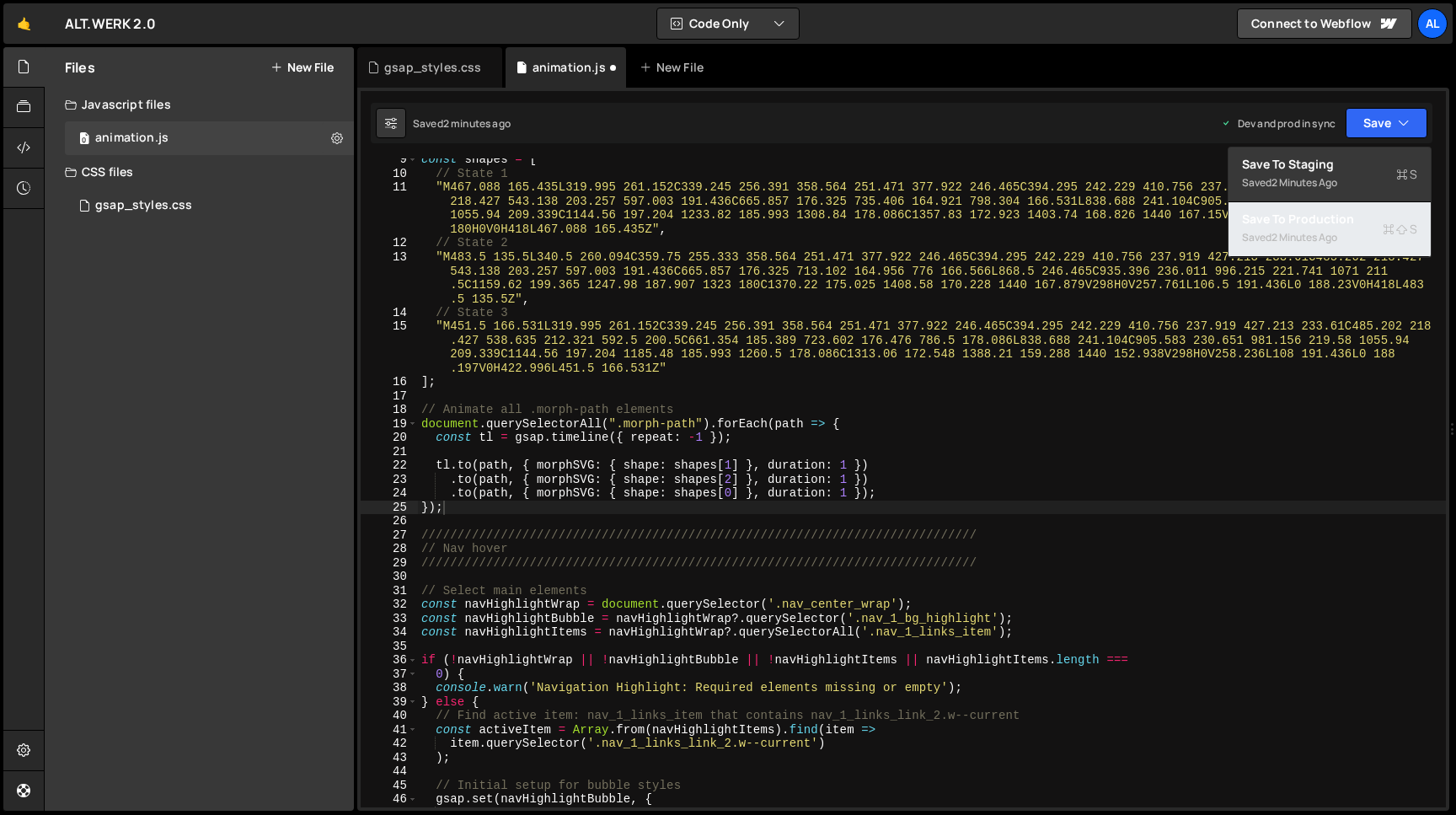
click at [1291, 229] on div "Saved 2 minutes ago" at bounding box center [1329, 237] width 175 height 20
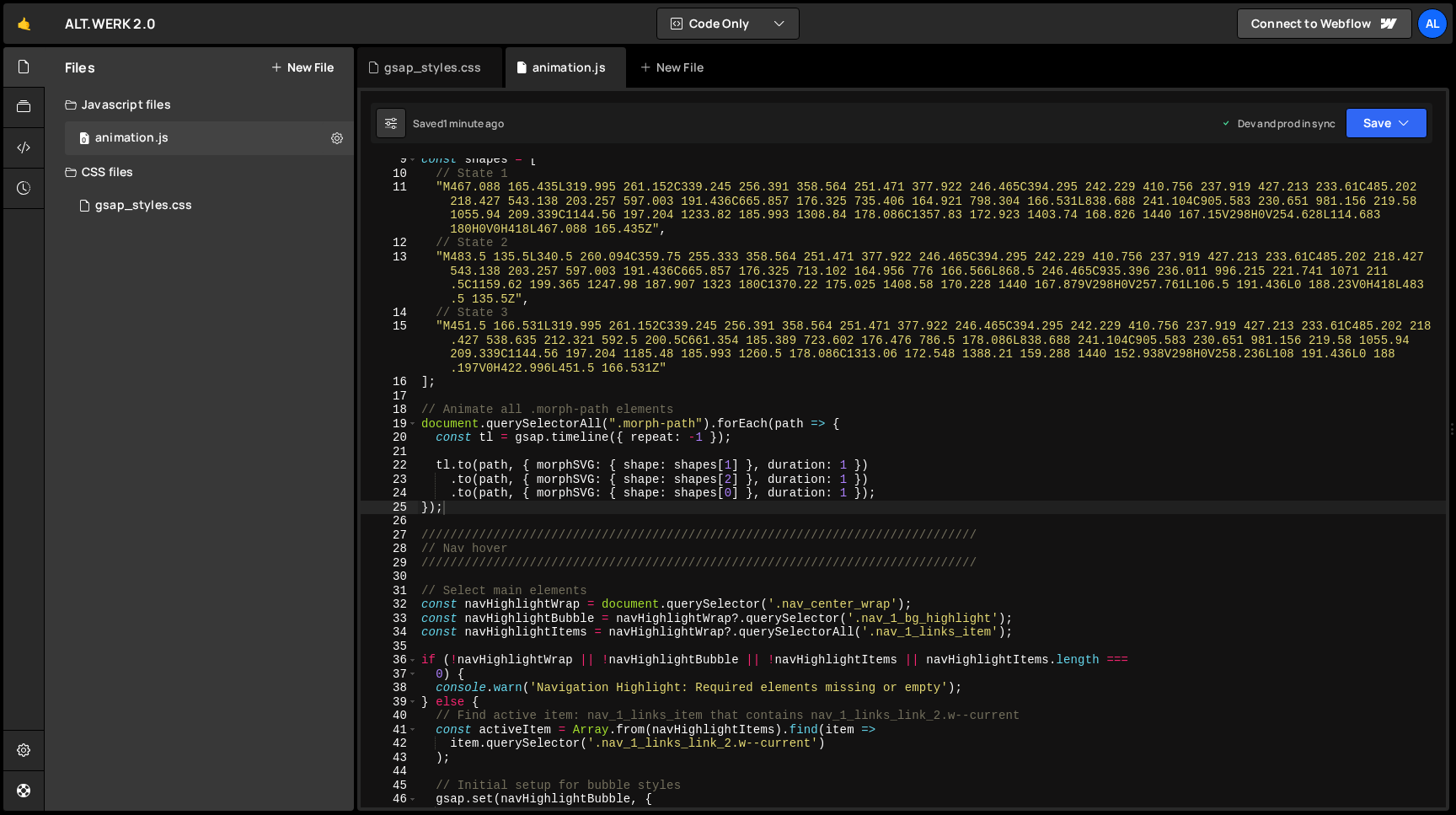
click at [844, 461] on div "const shapes = [ // State 1 "M467.088 165.435L319.995 261.152C339.245 256.391 3…" at bounding box center [932, 491] width 1028 height 677
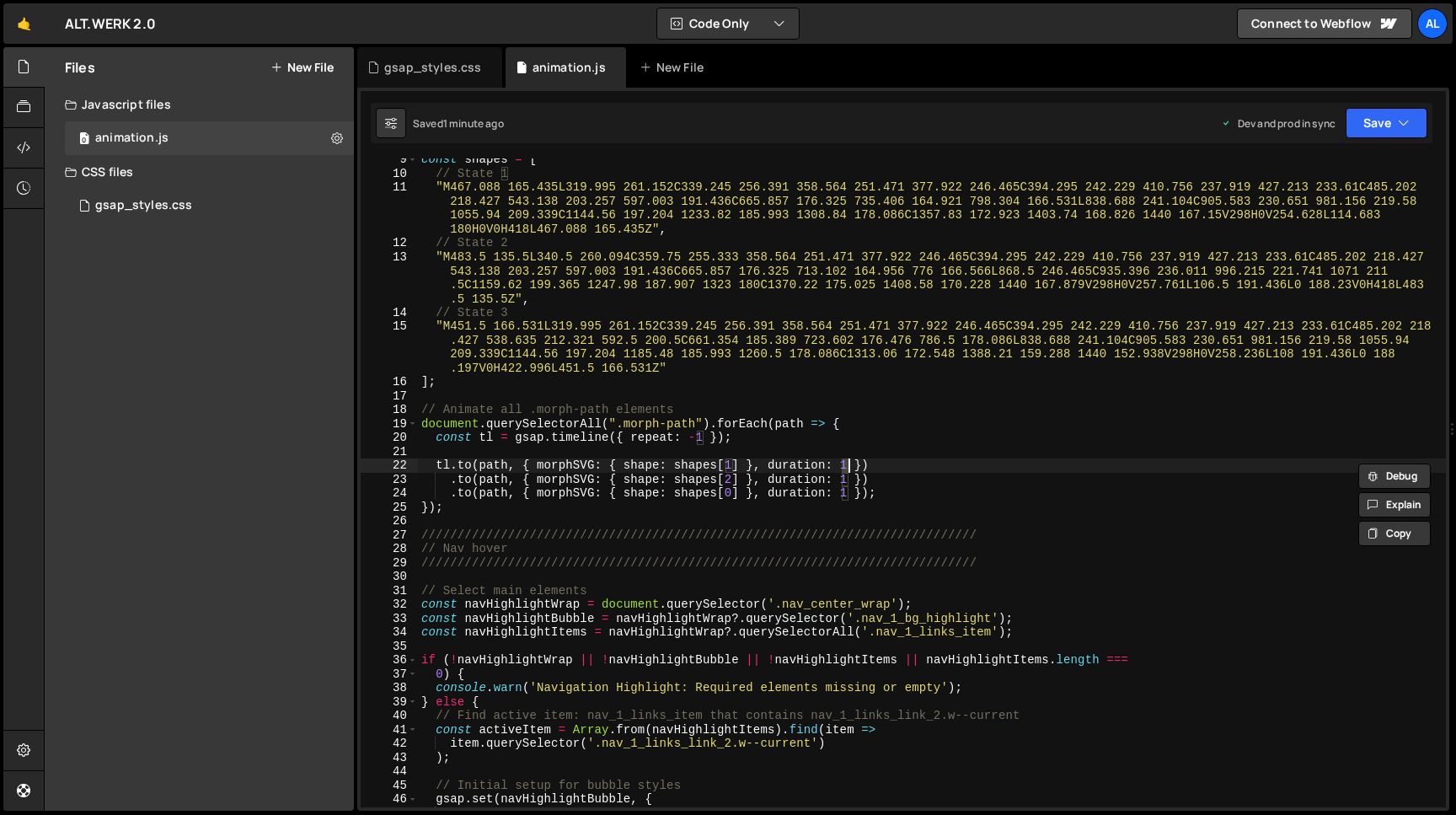
scroll to position [0, 28]
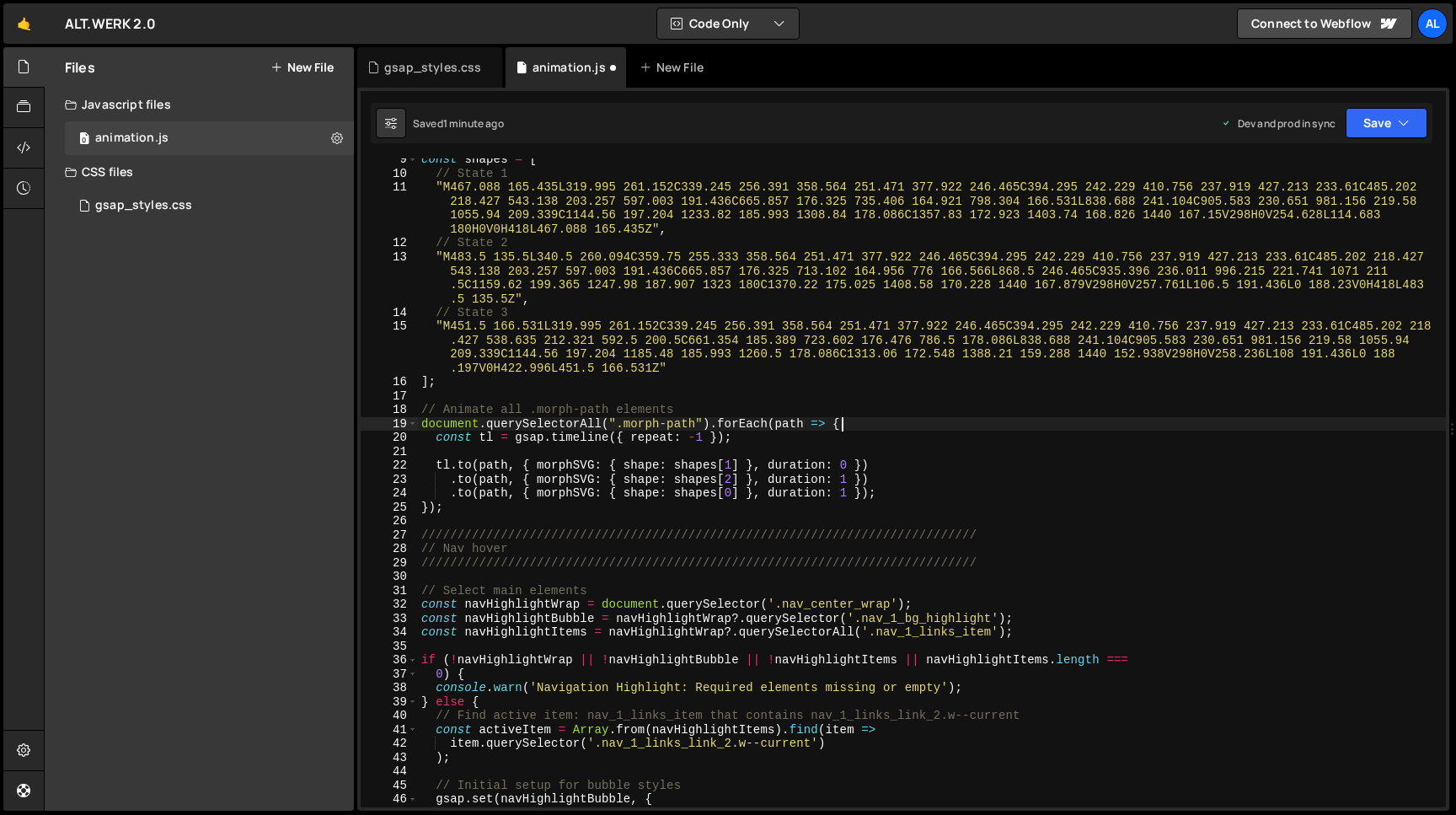
click at [919, 426] on div "const shapes = [ // State 1 "M467.088 165.435L319.995 261.152C339.245 256.391 3…" at bounding box center [932, 491] width 1028 height 677
click at [845, 479] on div "const shapes = [ // State 1 "M467.088 165.435L319.995 261.152C339.245 256.391 3…" at bounding box center [932, 491] width 1028 height 677
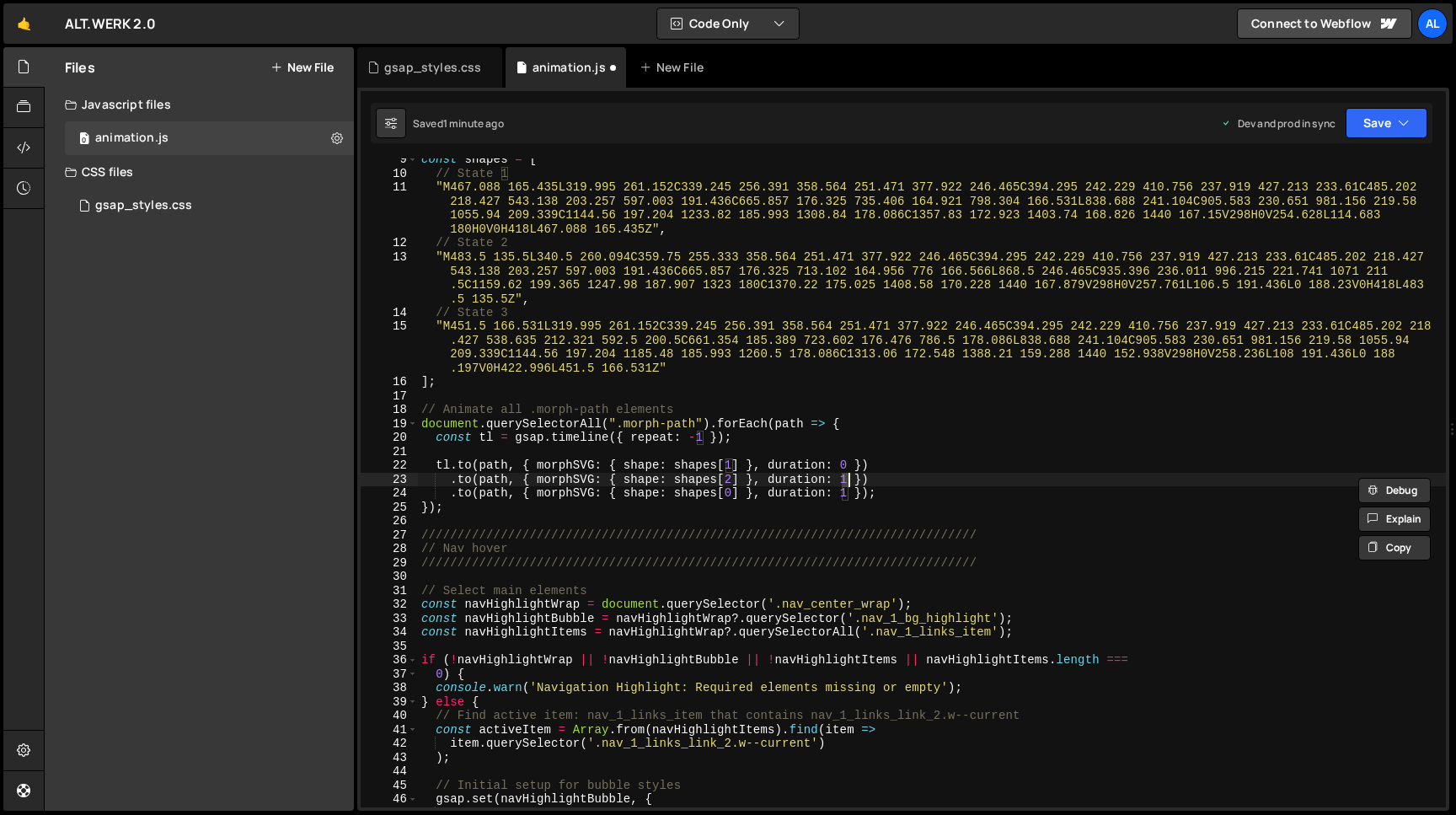
type textarea ".to(path, { morphSVG: { shape: shapes[2] }, duration: 0 })"
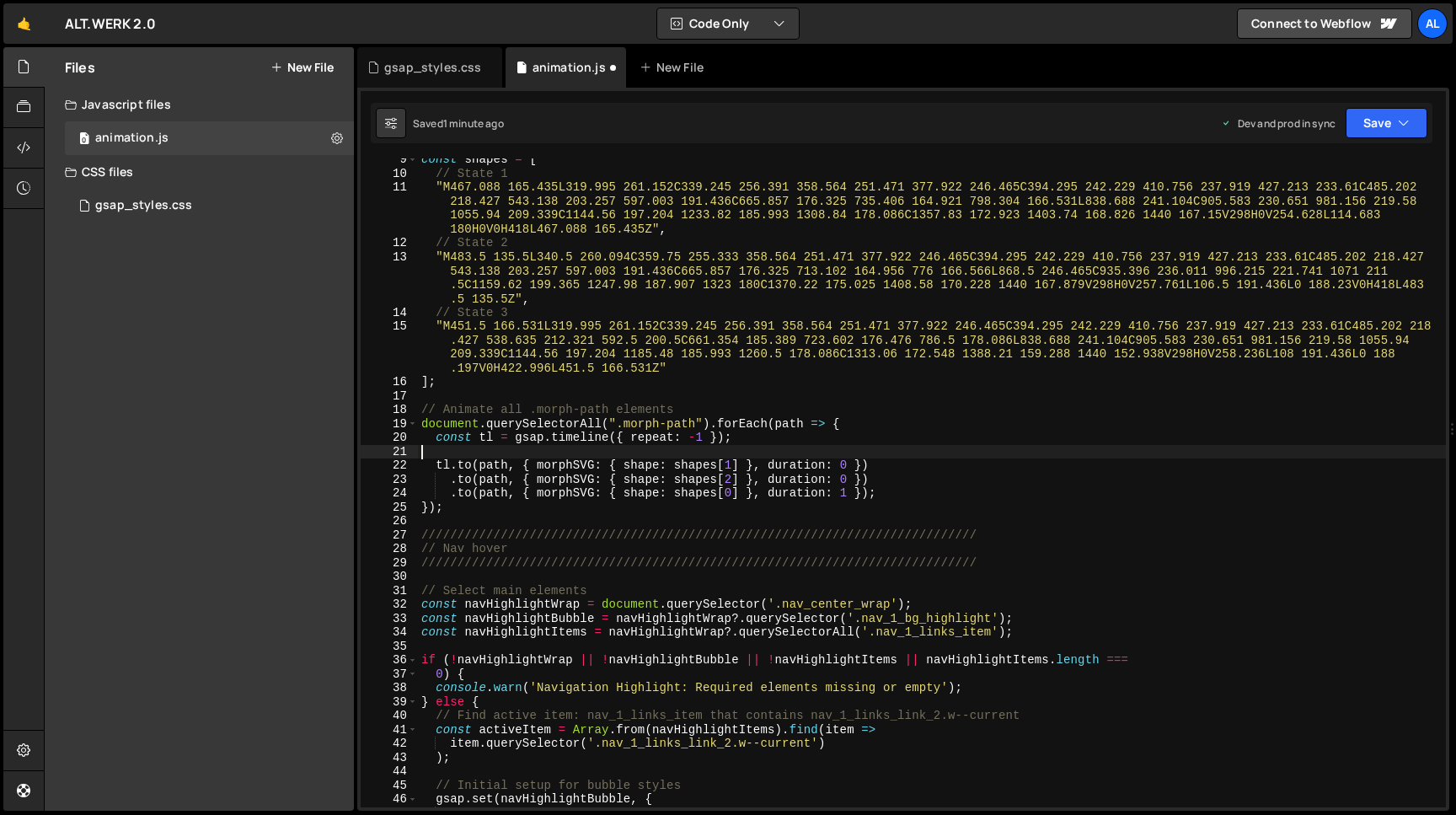
click at [961, 445] on div "const shapes = [ // State 1 "M467.088 165.435L319.995 261.152C339.245 256.391 3…" at bounding box center [932, 491] width 1028 height 677
click at [845, 510] on div "const shapes = [ // State 1 "M467.088 165.435L319.995 261.152C339.245 256.391 3…" at bounding box center [932, 491] width 1028 height 677
click at [851, 487] on div "const shapes = [ // State 1 "M467.088 165.435L319.995 261.152C339.245 256.391 3…" at bounding box center [932, 491] width 1028 height 677
click at [895, 468] on div "const shapes = [ // State 1 "M467.088 165.435L319.995 261.152C339.245 256.391 3…" at bounding box center [932, 491] width 1028 height 677
click at [1365, 127] on button "Save" at bounding box center [1386, 122] width 82 height 30
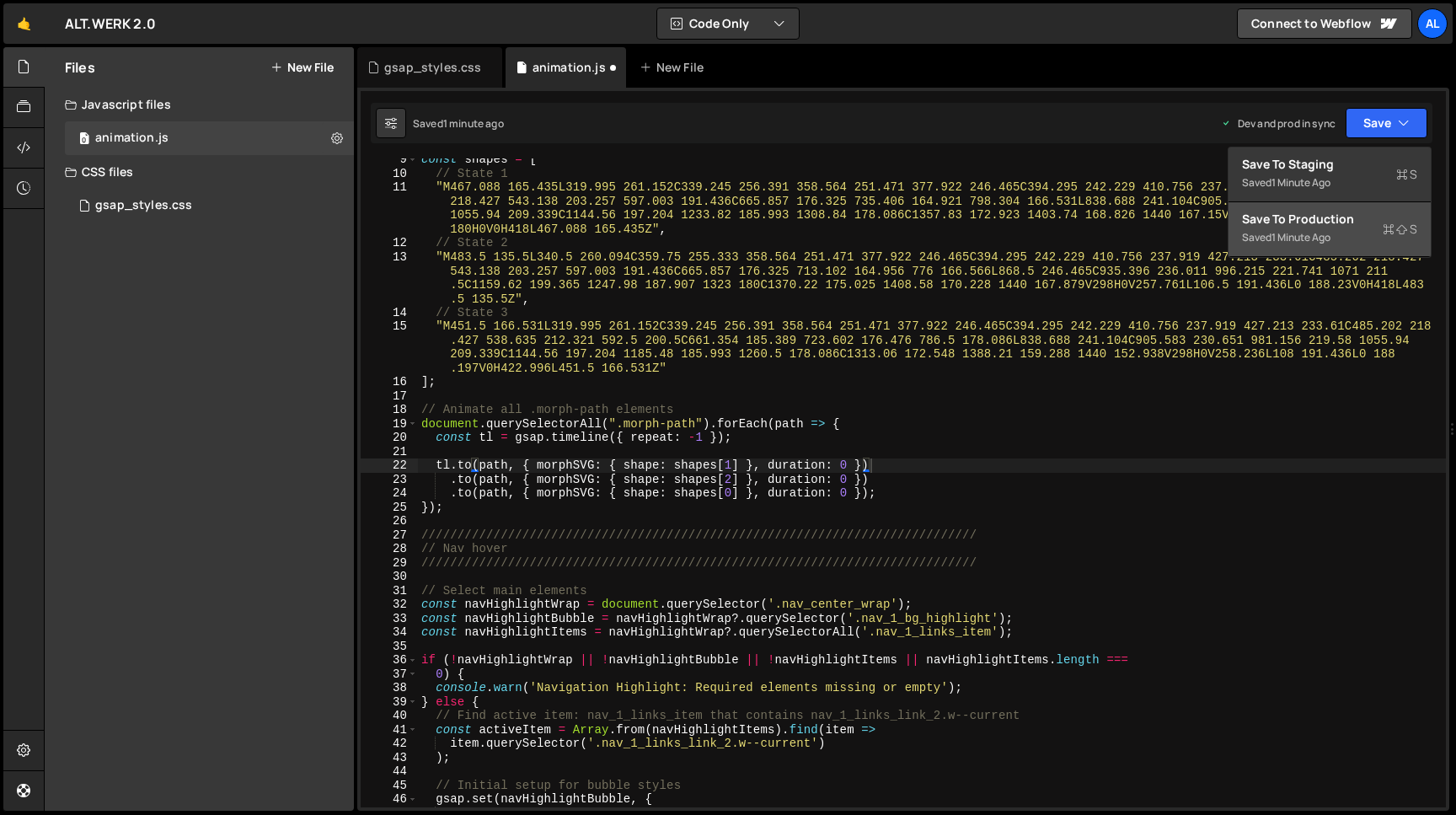
click at [1294, 223] on div "Save to Production S" at bounding box center [1329, 219] width 175 height 17
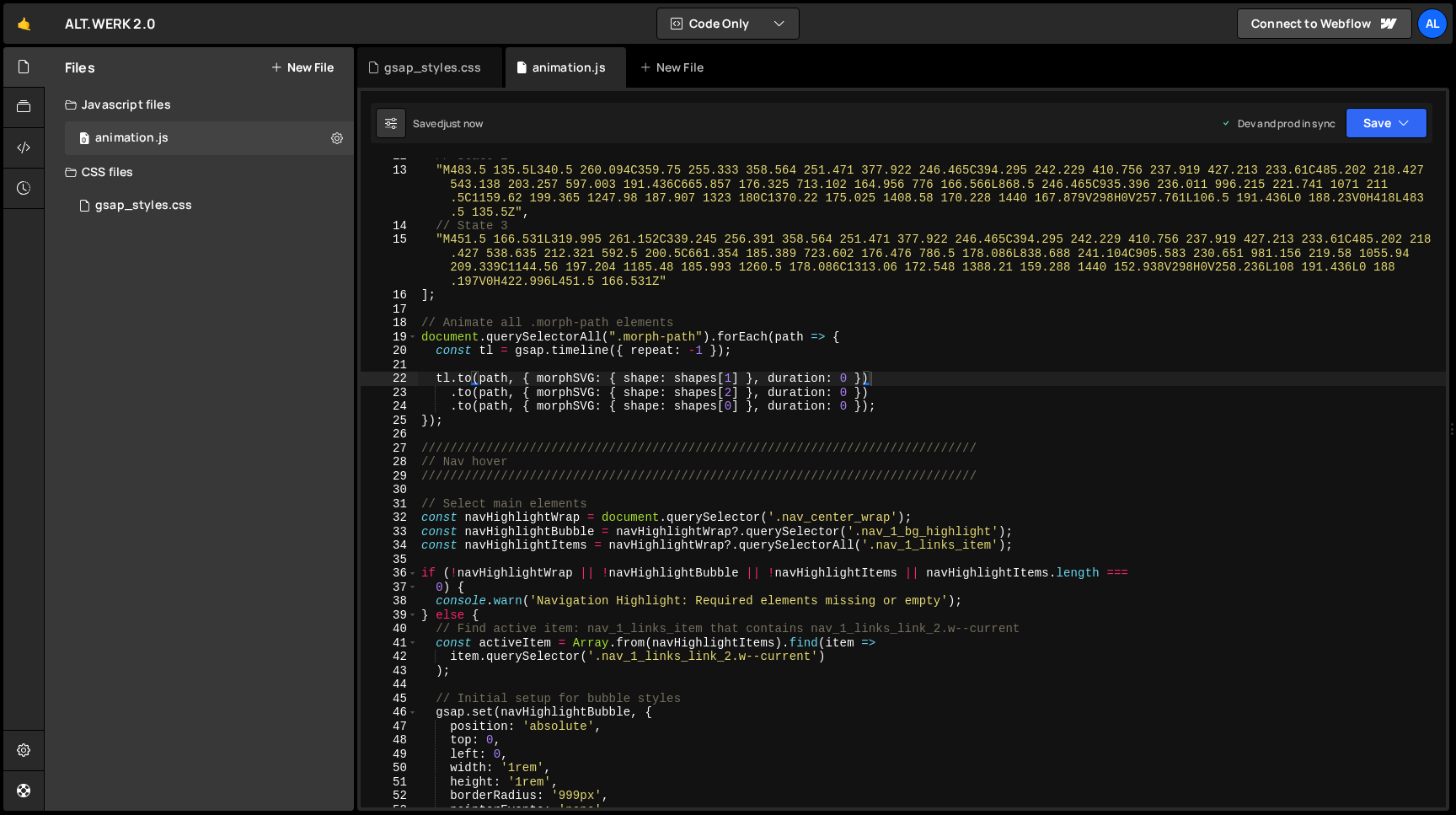
scroll to position [204, 0]
click at [851, 379] on div "// State 2 "M483.5 135.5L340.5 260.094C359.75 255.333 358.564 251.471 377.922 2…" at bounding box center [932, 487] width 1028 height 677
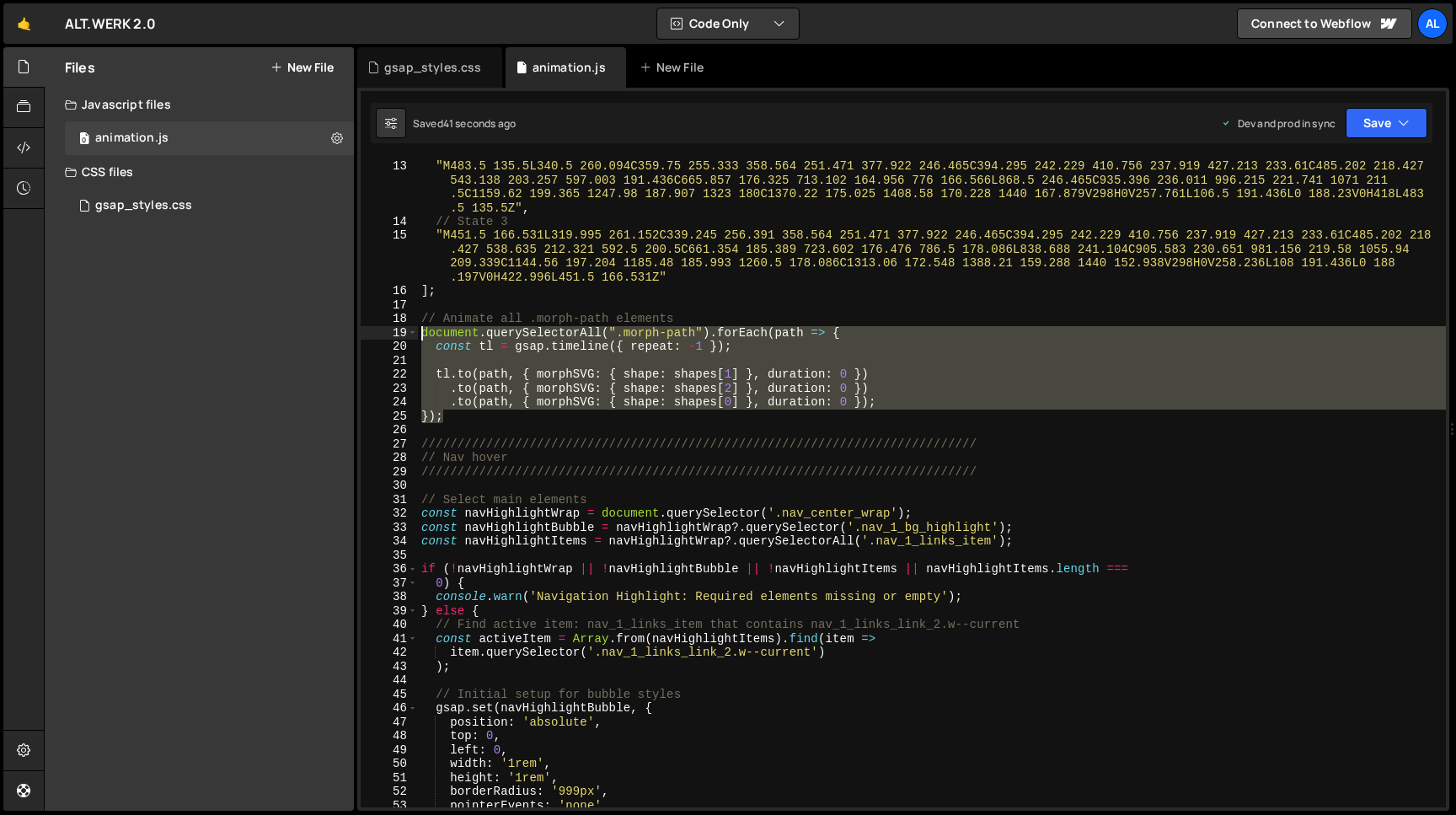
drag, startPoint x: 453, startPoint y: 416, endPoint x: 406, endPoint y: 334, distance: 94.5
click at [418, 334] on div "// State 2 "M483.5 135.5L340.5 260.094C359.75 255.333 358.564 251.471 377.922 2…" at bounding box center [932, 483] width 1028 height 649
paste textarea ".to(path, { morphSVG: { shape: shapes[0] } }, "+=0.2"); // 200ms later"
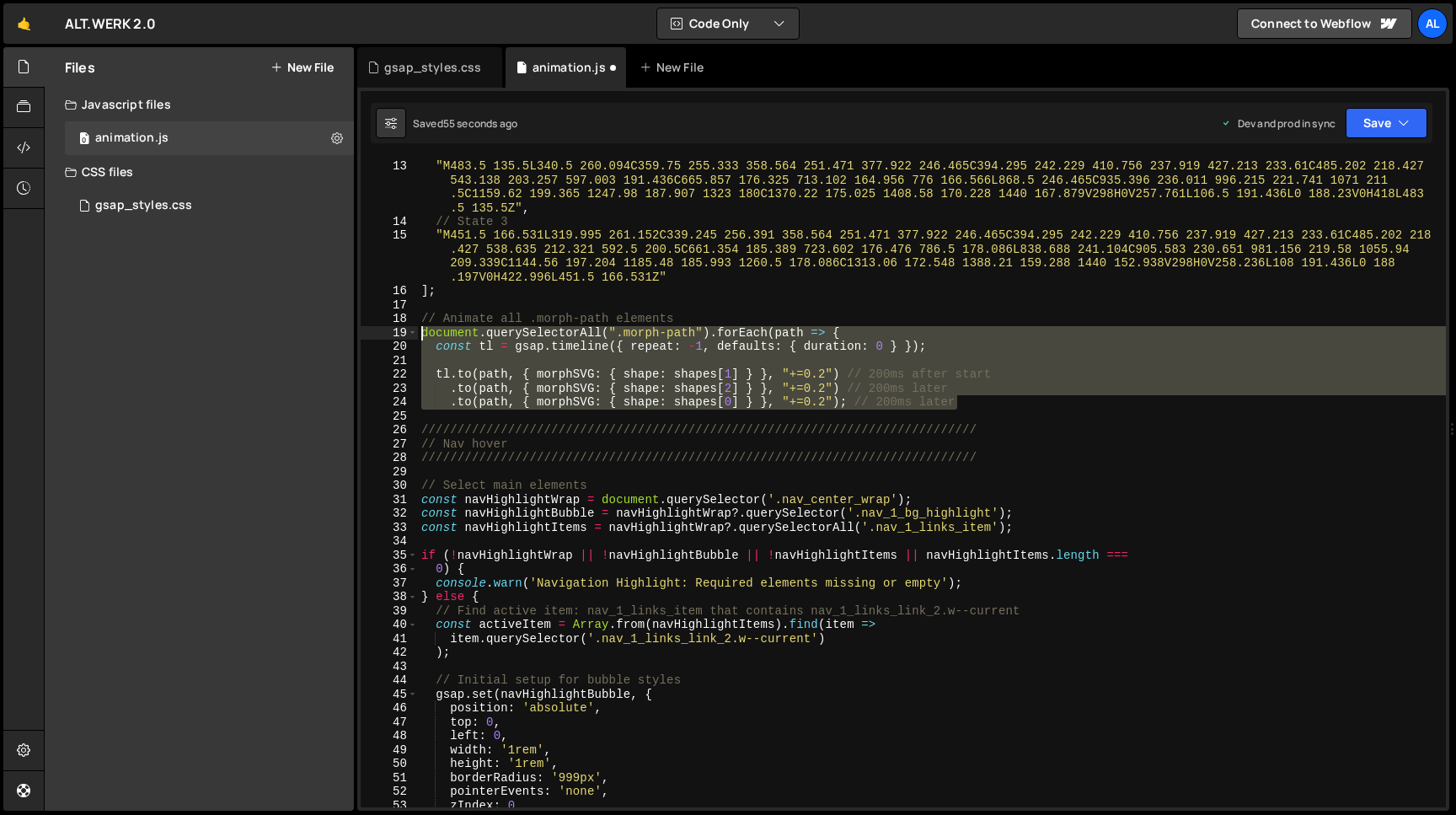
drag, startPoint x: 963, startPoint y: 402, endPoint x: 417, endPoint y: 329, distance: 550.9
click at [418, 329] on div "// State 2 "M483.5 135.5L340.5 260.094C359.75 255.333 358.564 251.471 377.922 2…" at bounding box center [932, 483] width 1028 height 649
paste textarea
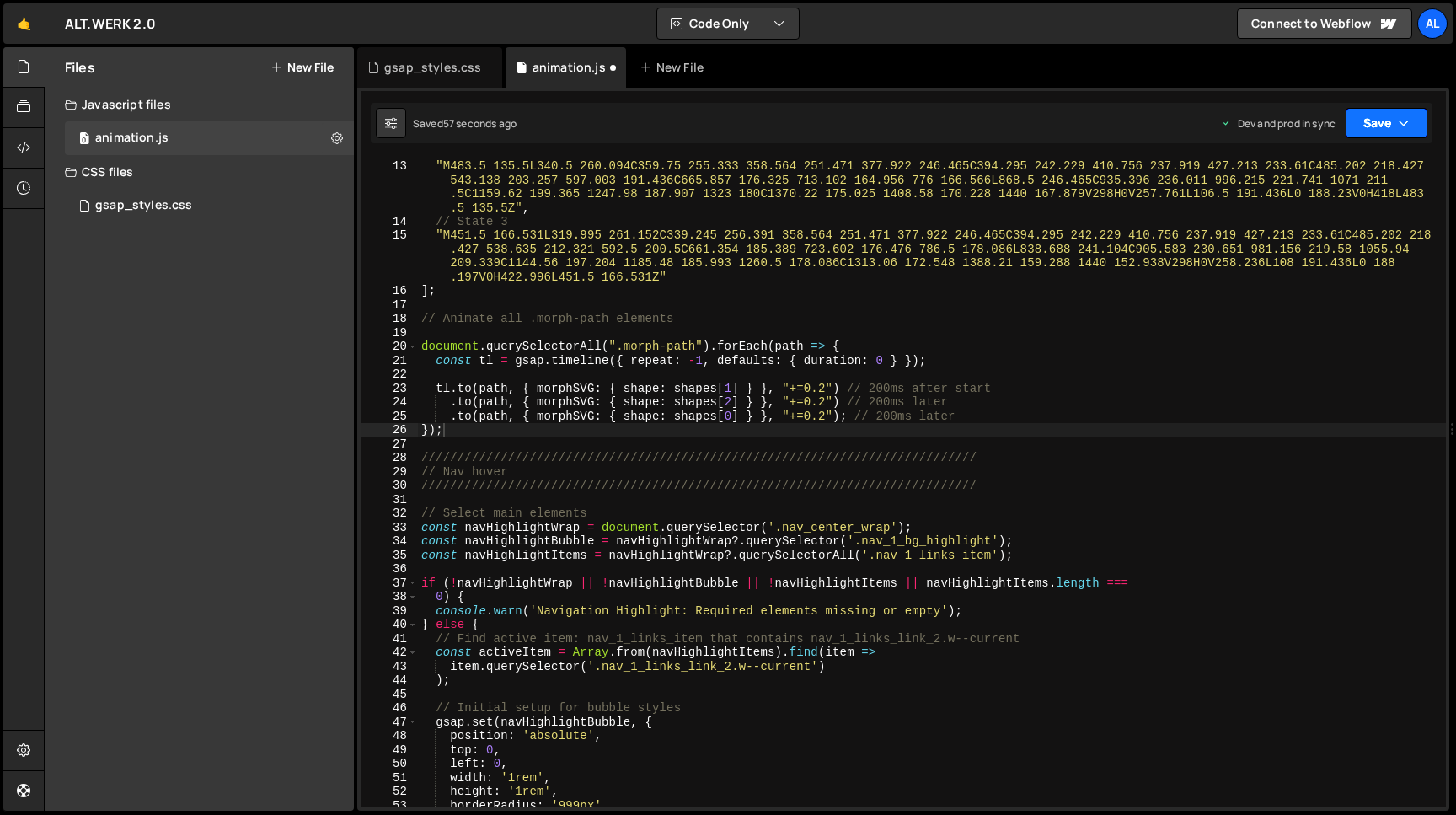
click at [1377, 120] on button "Save" at bounding box center [1386, 122] width 82 height 30
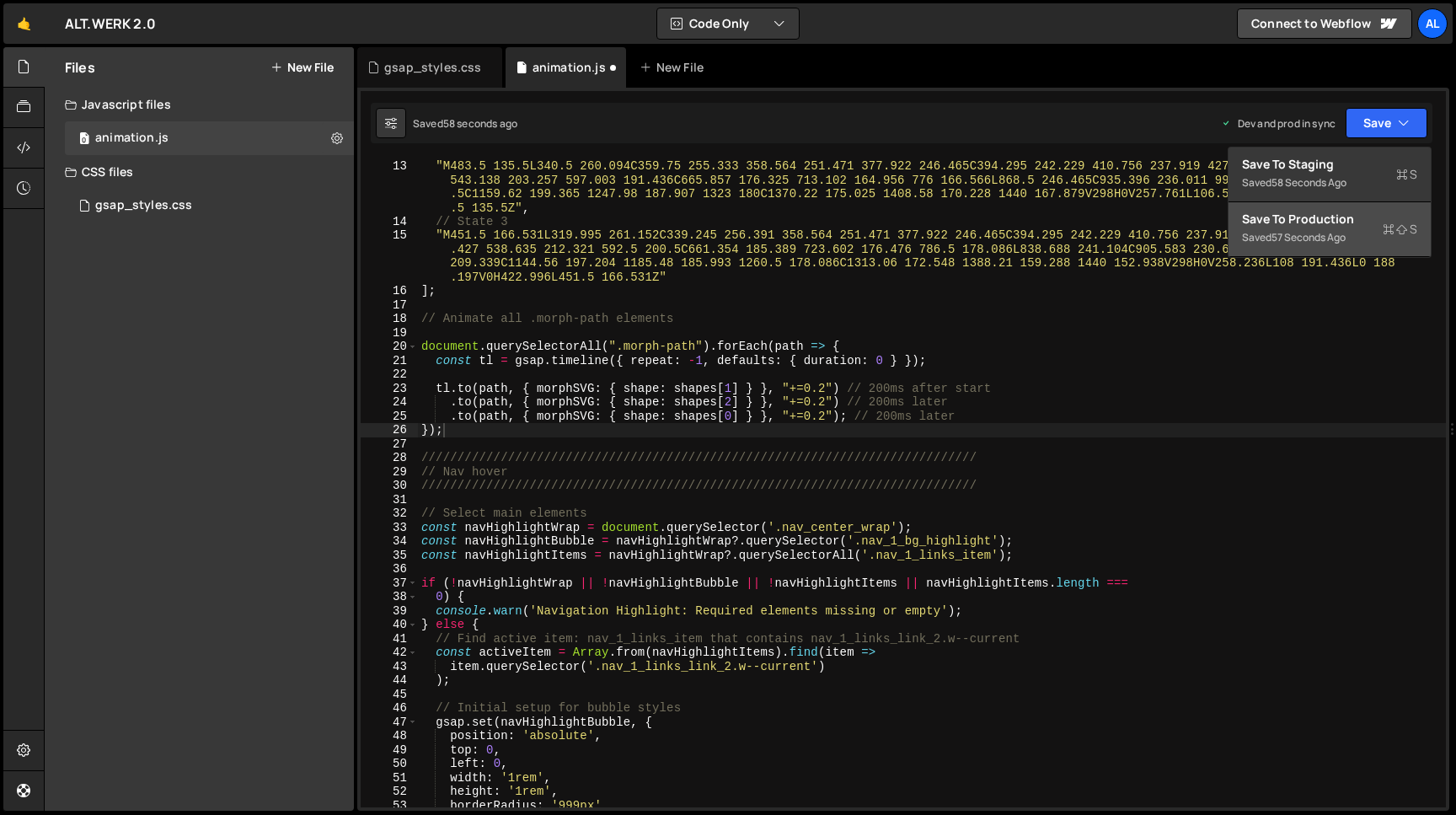
click at [1294, 221] on div "Save to Production S" at bounding box center [1329, 219] width 175 height 17
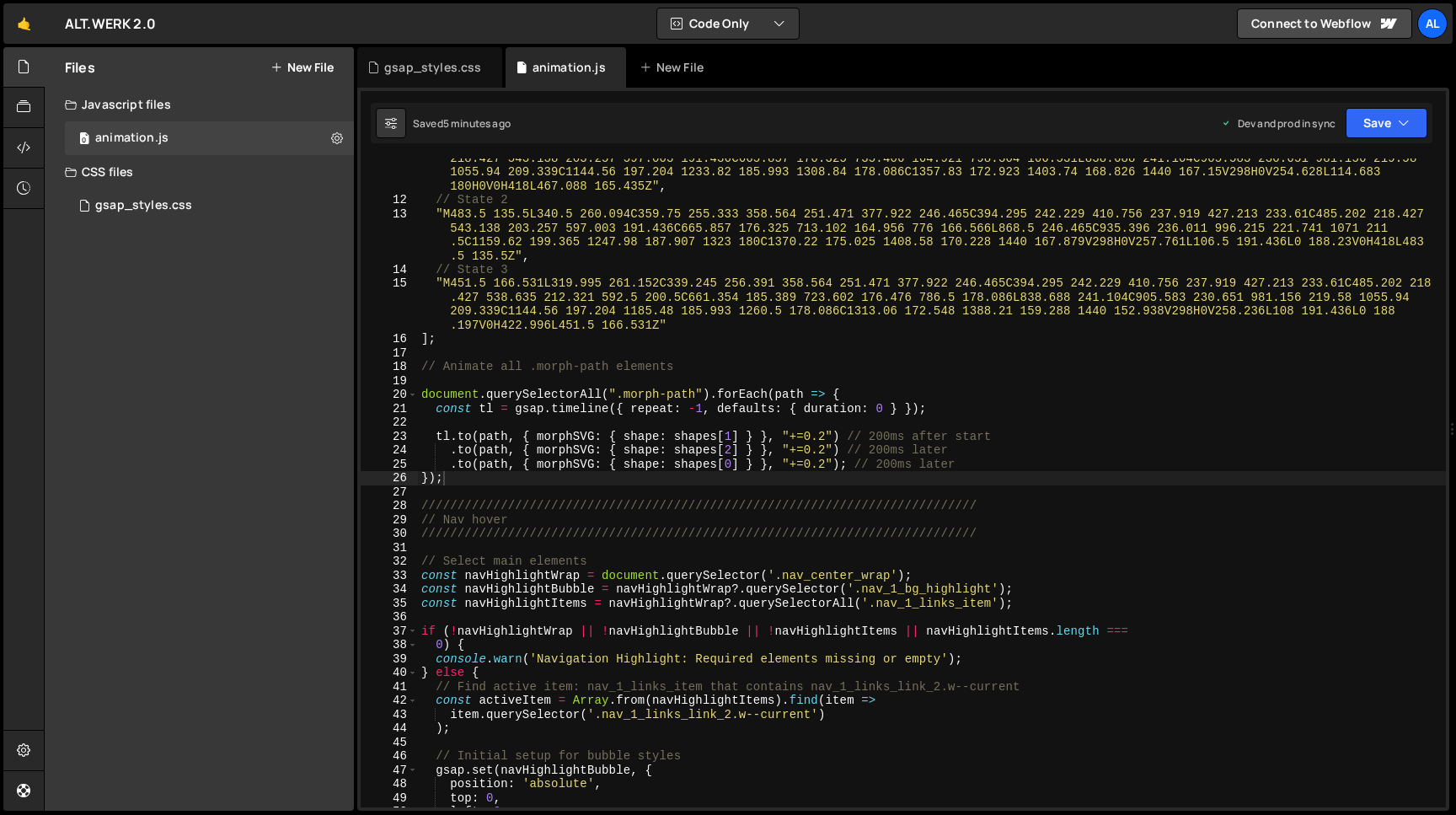
scroll to position [155, 0]
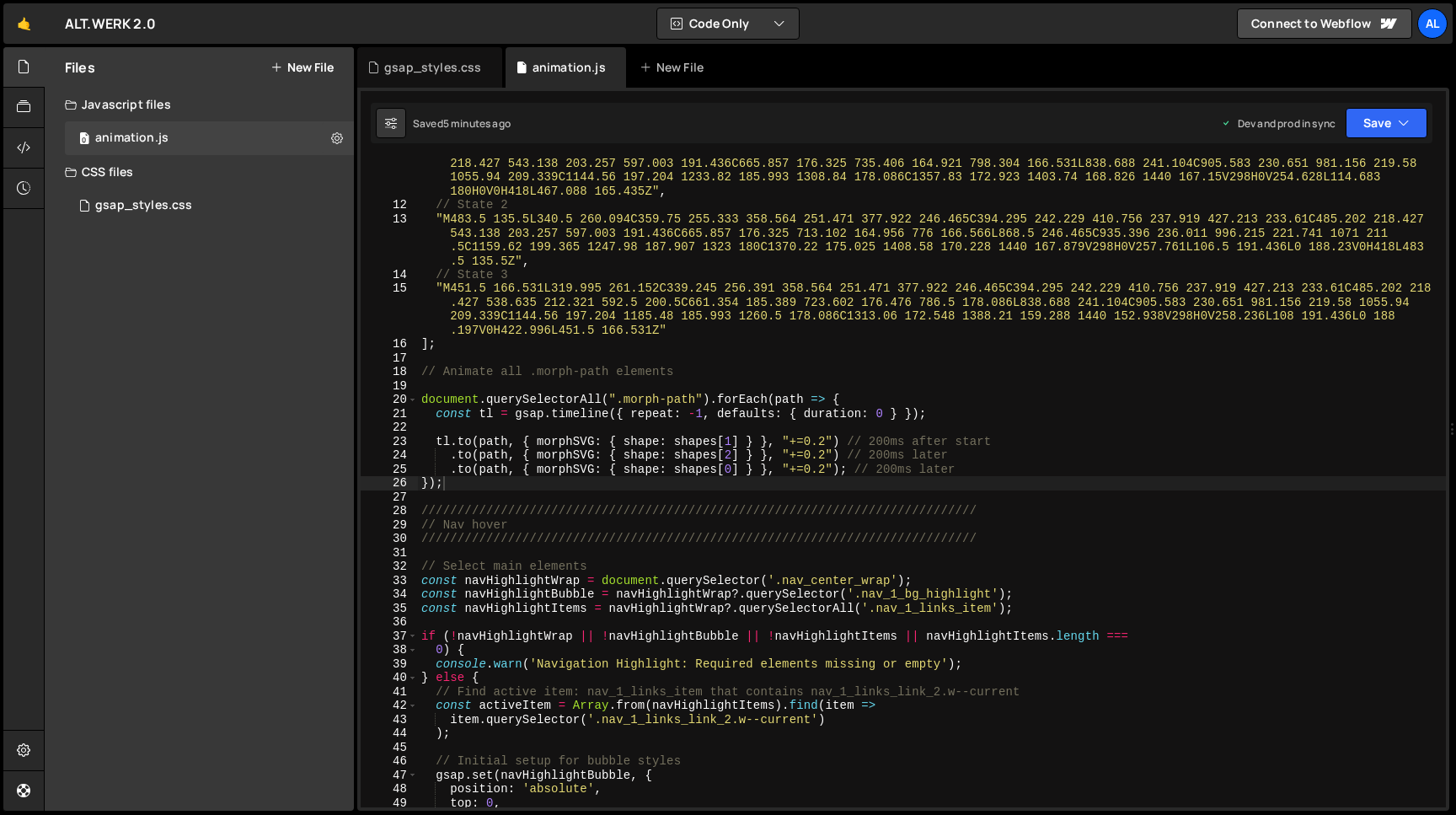
type textarea ""M451.5 166.531L319.995 261.152C339.245 256.391 358.564 251.471 377.922 246.465…"
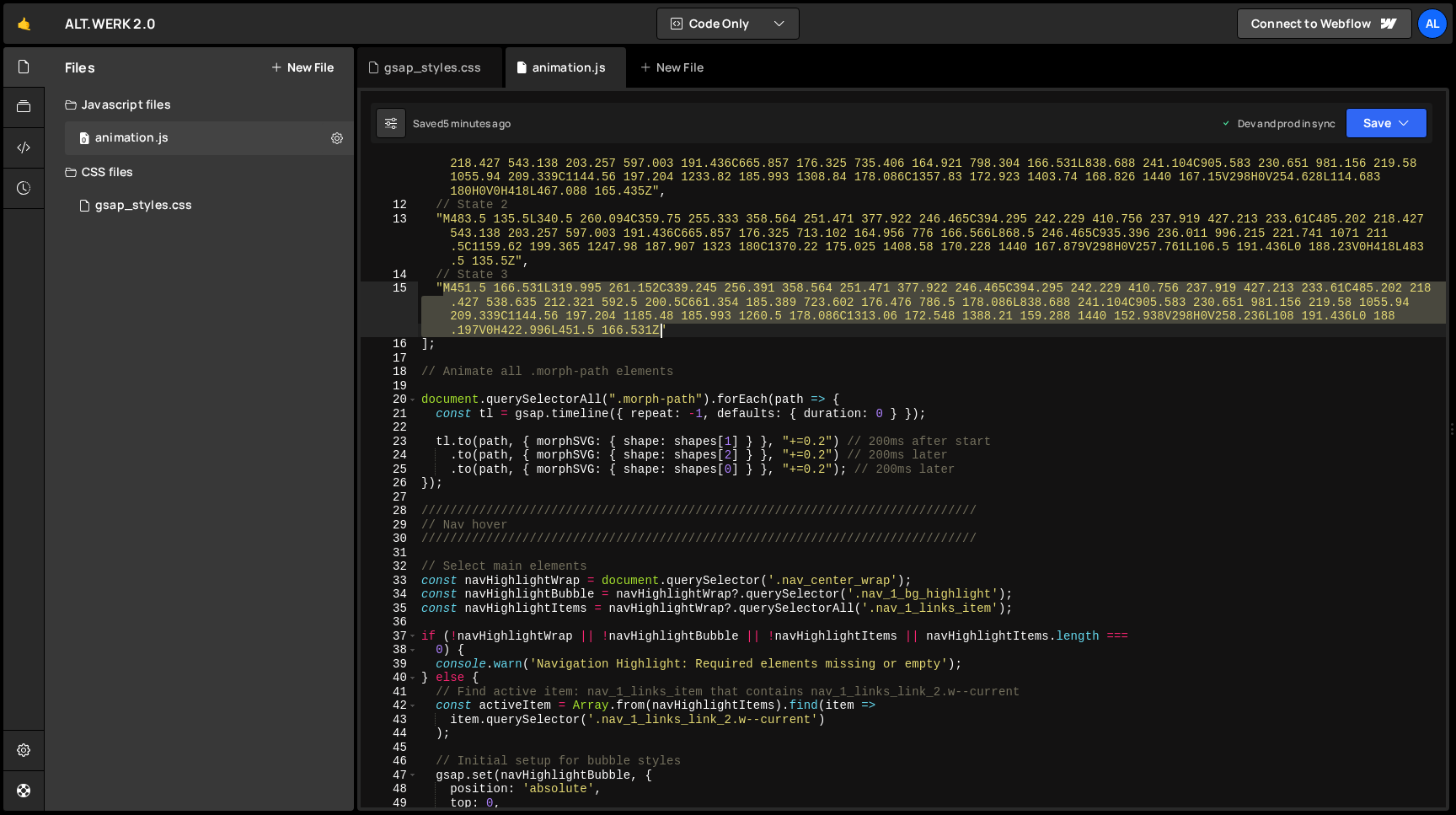
drag, startPoint x: 443, startPoint y: 286, endPoint x: 663, endPoint y: 325, distance: 223.4
click at [663, 325] on div ""M467.088 165.435L319.995 261.152C339.245 256.391 358.564 251.471 377.922 246.4…" at bounding box center [932, 501] width 1028 height 718
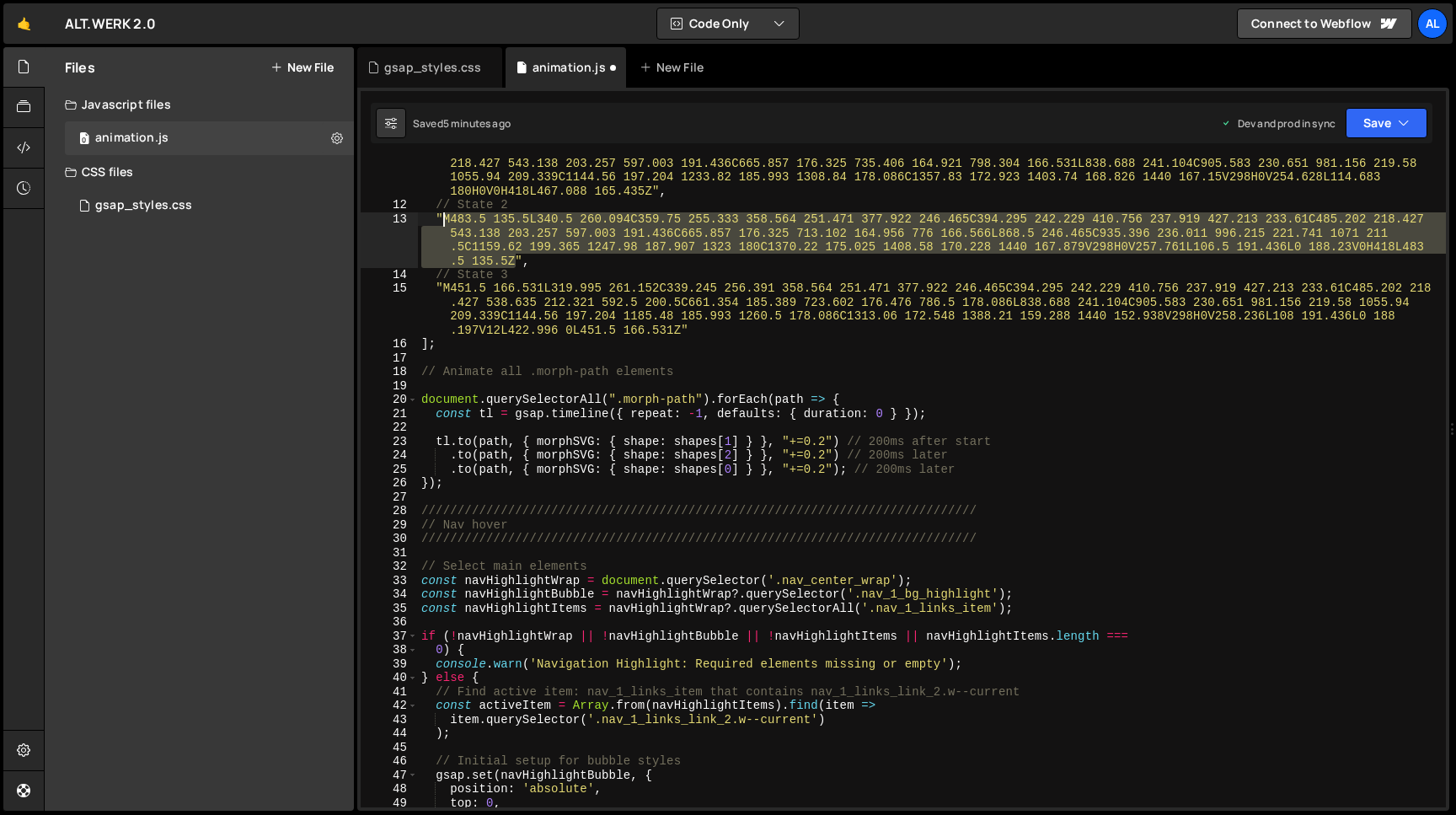
drag, startPoint x: 517, startPoint y: 257, endPoint x: 445, endPoint y: 217, distance: 82.4
click at [445, 217] on div ""M467.088 165.435L319.995 261.152C339.245 256.391 358.564 251.471 377.922 246.4…" at bounding box center [932, 501] width 1028 height 718
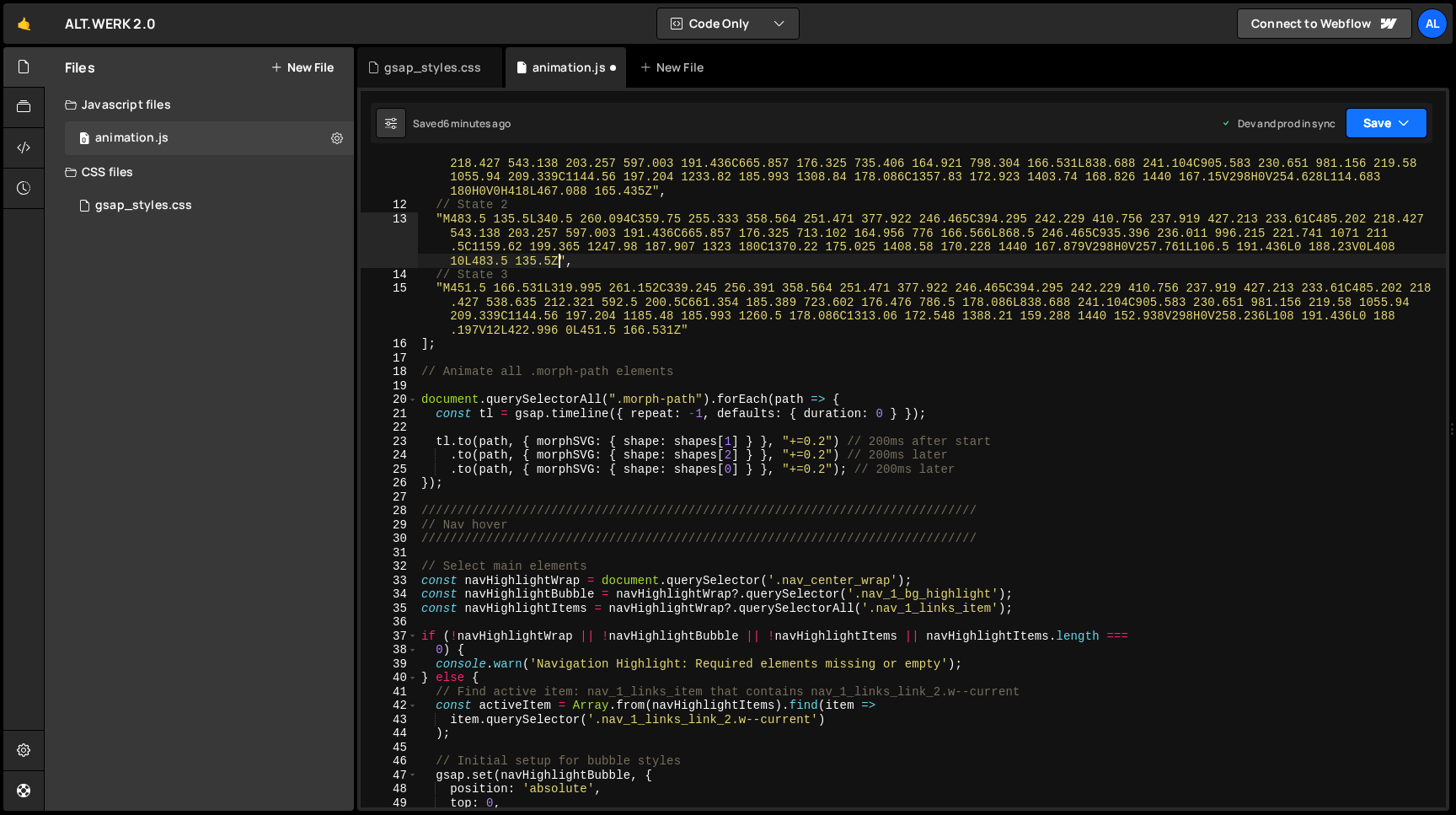
click at [1375, 126] on button "Save" at bounding box center [1386, 122] width 82 height 30
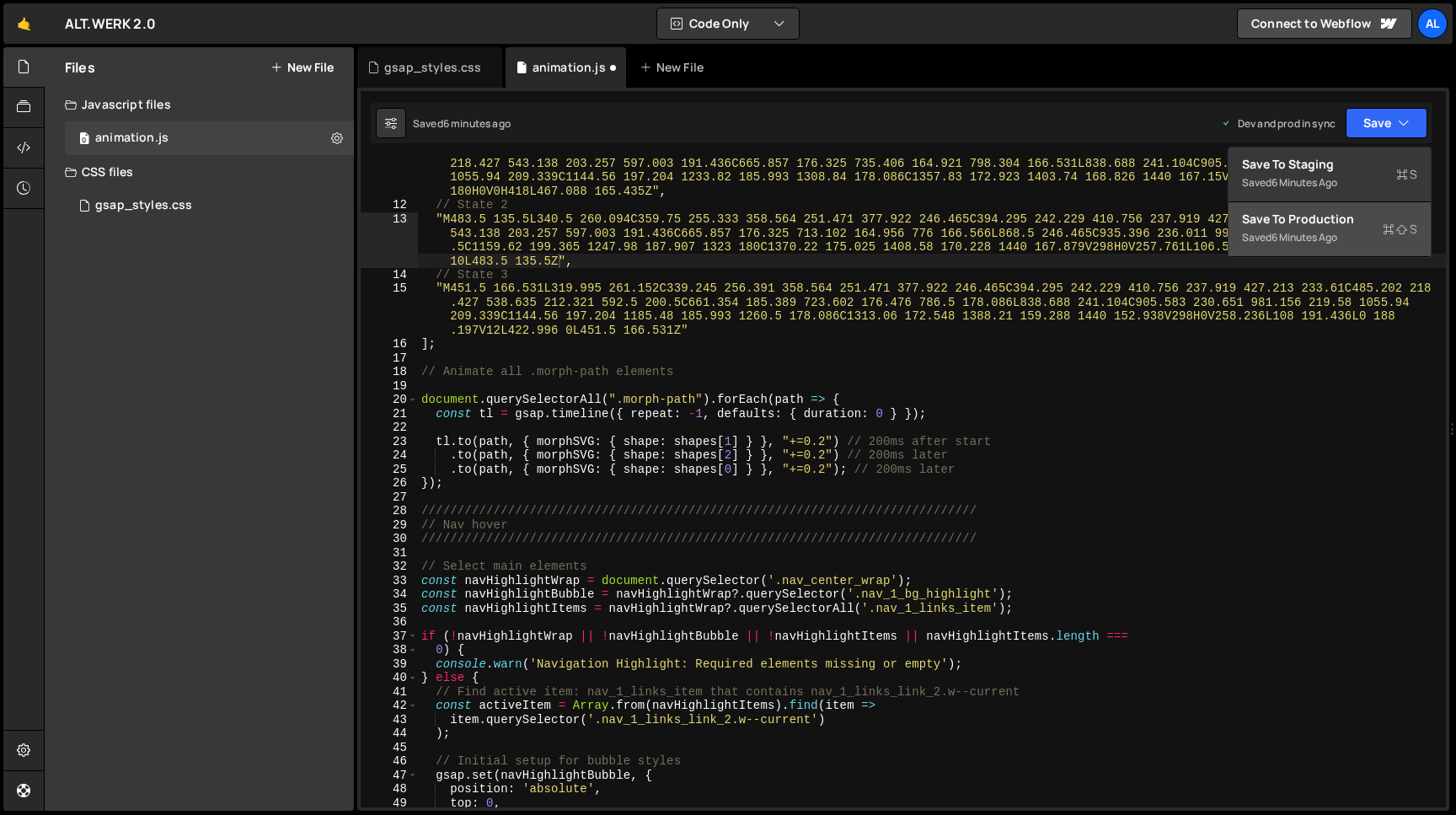
click at [1293, 223] on div "Save to Production S" at bounding box center [1329, 219] width 175 height 17
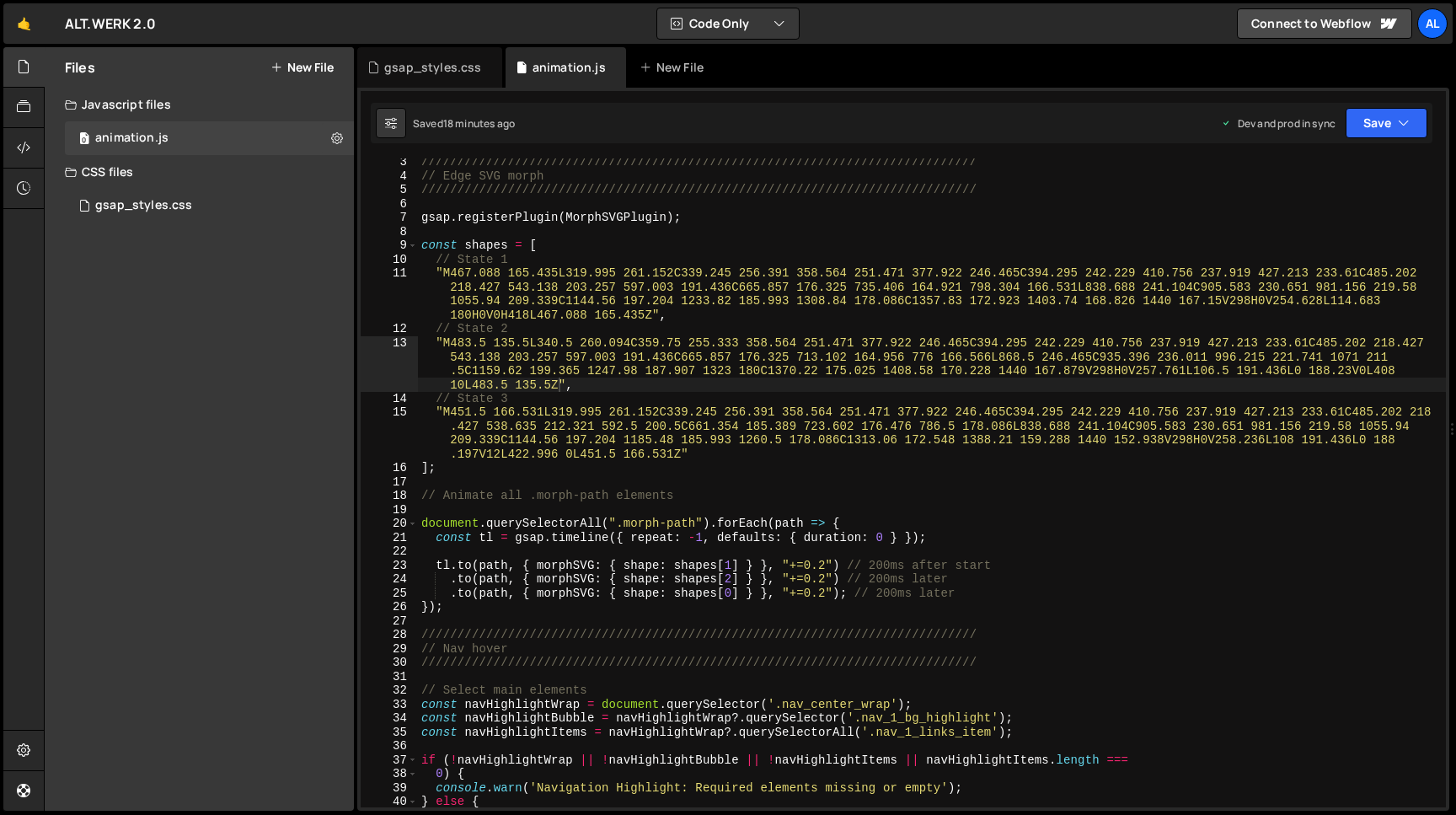
scroll to position [32, 0]
